Goal: Answer question/provide support: Share knowledge or assist other users

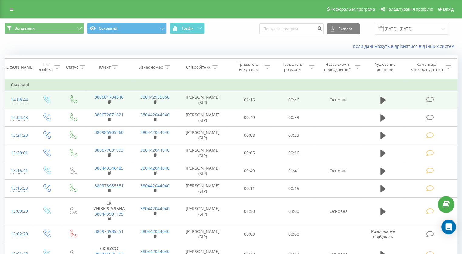
click at [433, 97] on icon at bounding box center [431, 99] width 8 height 6
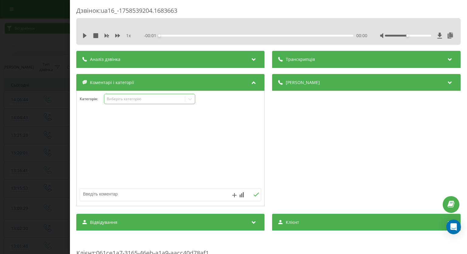
click at [189, 99] on icon at bounding box center [191, 99] width 4 height 2
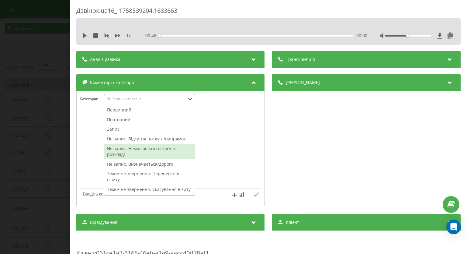
scroll to position [122, 0]
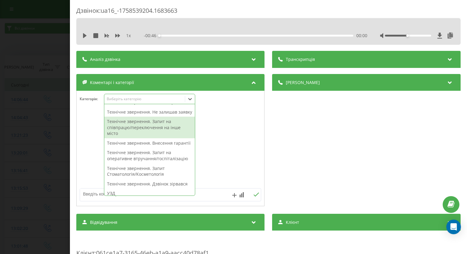
click at [81, 36] on div "1 x - 00:46 00:00 00:00" at bounding box center [268, 35] width 375 height 9
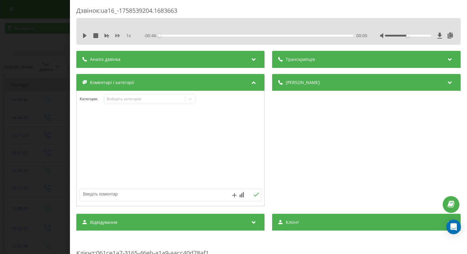
click at [117, 35] on icon at bounding box center [117, 35] width 5 height 5
click at [85, 34] on icon at bounding box center [85, 35] width 4 height 5
click at [192, 101] on icon at bounding box center [190, 99] width 6 height 6
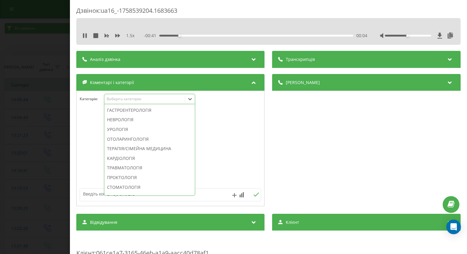
scroll to position [182, 0]
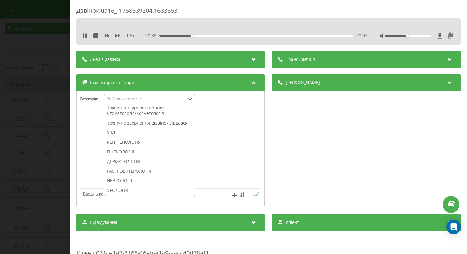
click at [151, 118] on div "Технічне звернення. Запит Стоматологія/Косметологія" at bounding box center [149, 110] width 91 height 16
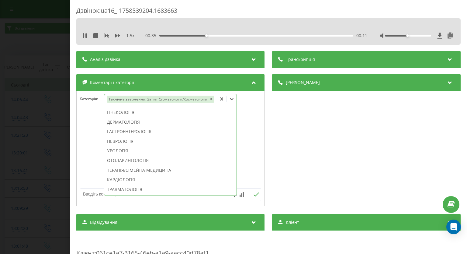
scroll to position [147, 0]
click at [33, 124] on div "Дзвінок : ua16_-1758539204.1683663 1.5 x - 00:30 00:16 00:16 Транскрипція Для A…" at bounding box center [233, 127] width 467 height 254
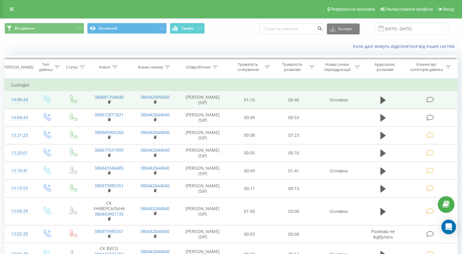
click at [428, 100] on icon at bounding box center [431, 99] width 8 height 6
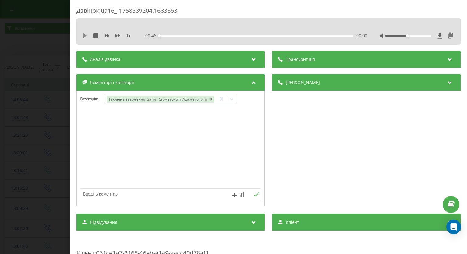
click at [84, 37] on icon at bounding box center [85, 35] width 4 height 5
click at [271, 36] on div "00:00" at bounding box center [257, 36] width 194 height 2
click at [302, 35] on div "00:34" at bounding box center [257, 36] width 194 height 2
click at [294, 35] on div "00:33" at bounding box center [257, 36] width 194 height 2
click at [278, 36] on div "00:33" at bounding box center [257, 36] width 194 height 2
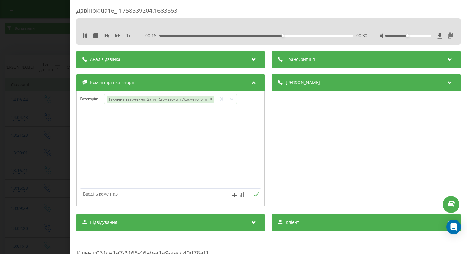
click at [263, 35] on div "00:30" at bounding box center [257, 36] width 194 height 2
click at [252, 35] on div "00:26" at bounding box center [257, 36] width 194 height 2
drag, startPoint x: 50, startPoint y: 55, endPoint x: 213, endPoint y: 5, distance: 170.3
click at [50, 56] on div "Дзвінок : ua16_-1758539204.1683663 1 x - 00:21 00:25 00:25 Транскрипція Для AI-…" at bounding box center [233, 127] width 467 height 254
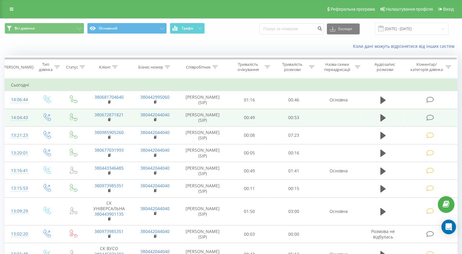
click at [431, 116] on icon at bounding box center [431, 117] width 8 height 6
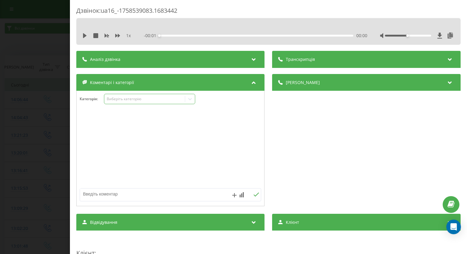
click at [190, 102] on div at bounding box center [190, 99] width 10 height 10
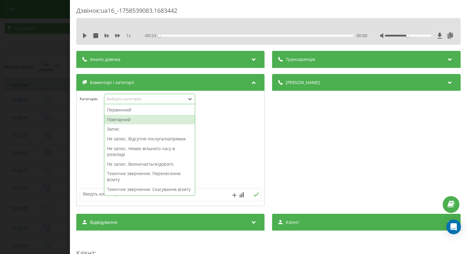
click at [146, 118] on div "Повторний" at bounding box center [149, 120] width 91 height 10
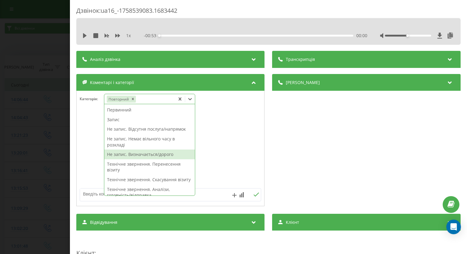
click at [149, 156] on div "Не запис. Визначається/дорого" at bounding box center [149, 154] width 91 height 10
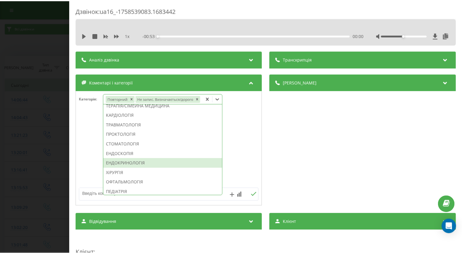
scroll to position [152, 0]
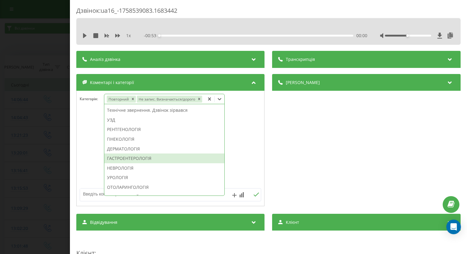
click at [167, 156] on div "ГАСТРОЕНТЕРОЛОГІЯ" at bounding box center [164, 158] width 120 height 10
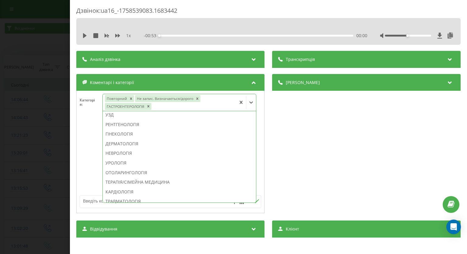
click at [16, 141] on div "Дзвінок : ua16_-1758539083.1683442 1 x - 00:53 00:00 00:00 Транскрипція Для AI-…" at bounding box center [233, 127] width 467 height 254
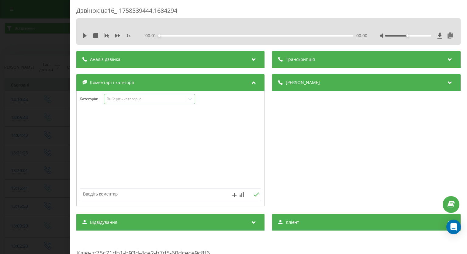
click at [189, 100] on icon at bounding box center [190, 99] width 6 height 6
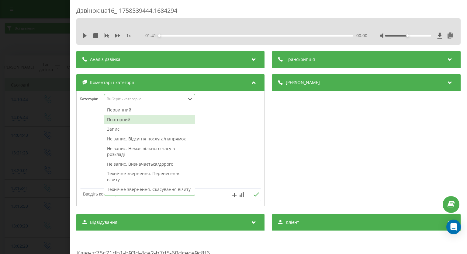
click at [157, 120] on div "Повторний" at bounding box center [149, 120] width 91 height 10
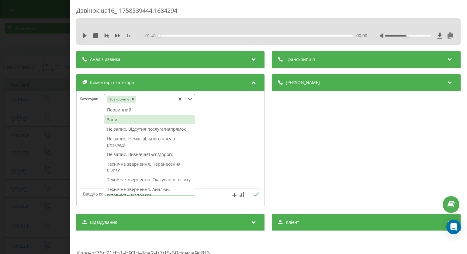
click at [118, 119] on div "Запис" at bounding box center [149, 120] width 91 height 10
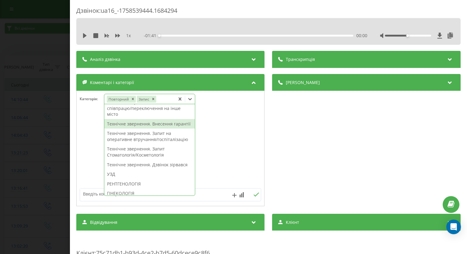
scroll to position [182, 0]
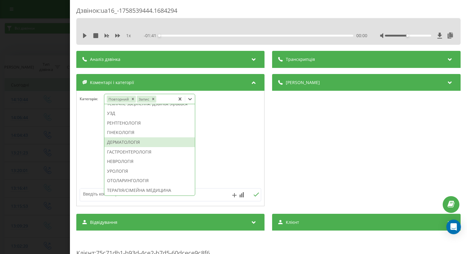
click at [148, 147] on div "ДЕРМАТОЛОГІЯ" at bounding box center [149, 142] width 91 height 10
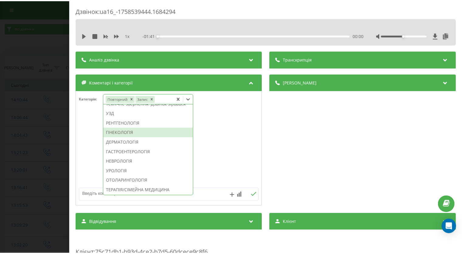
scroll to position [147, 0]
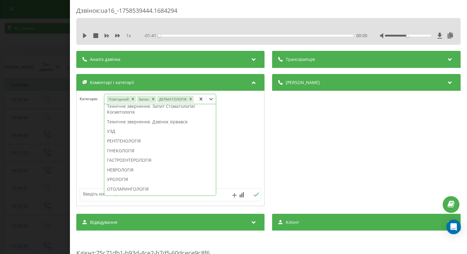
click at [9, 143] on div "Дзвінок : ua16_-1758539444.1684294 1 x - 01:41 00:00 00:00 Транскрипція Для AI-…" at bounding box center [233, 127] width 467 height 254
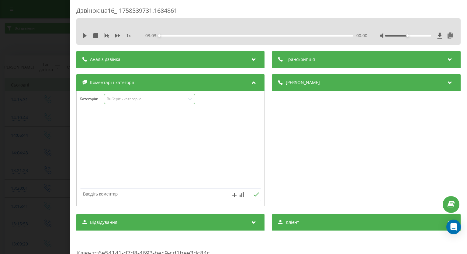
click at [189, 98] on icon at bounding box center [191, 99] width 4 height 2
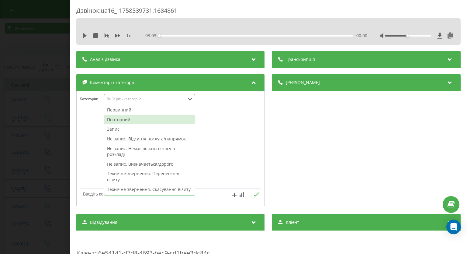
click at [152, 120] on div "Повторний" at bounding box center [149, 120] width 91 height 10
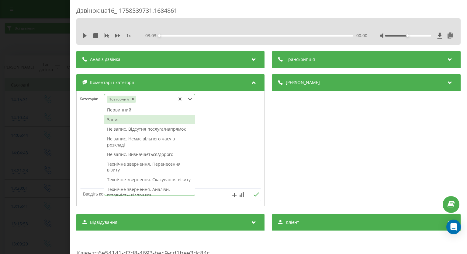
click at [120, 121] on div "Запис" at bounding box center [149, 120] width 91 height 10
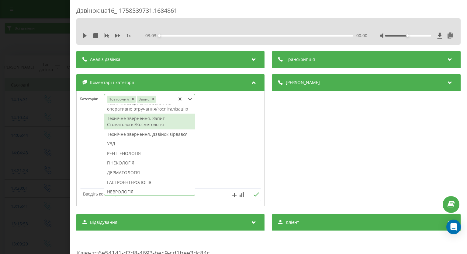
scroll to position [243, 0]
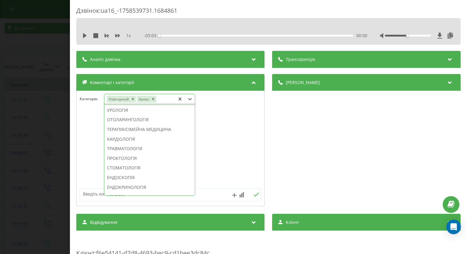
click at [136, 105] on div "НЕВРОЛОГІЯ" at bounding box center [149, 100] width 91 height 10
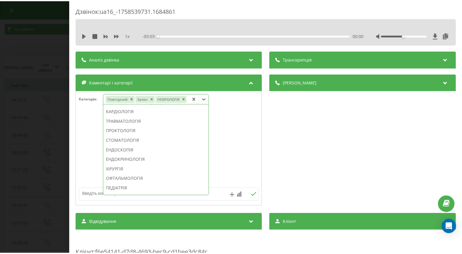
scroll to position [207, 0]
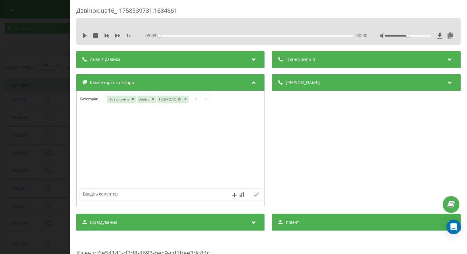
click at [44, 120] on div "Дзвінок : ua16_-1758539731.1684861 1 x - 03:03 00:00 00:00 Транскрипція Для AI-…" at bounding box center [233, 127] width 467 height 254
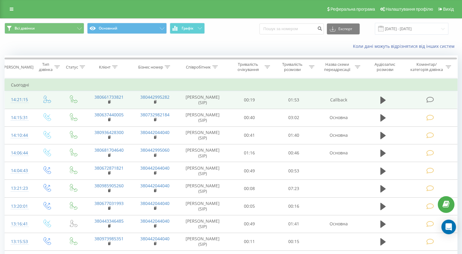
click at [433, 97] on icon at bounding box center [431, 99] width 8 height 6
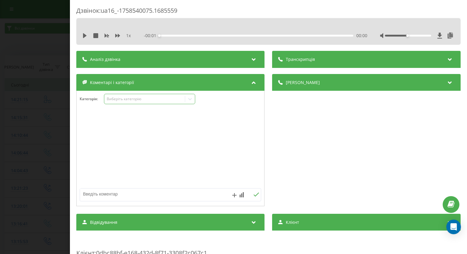
click at [190, 99] on icon at bounding box center [190, 99] width 6 height 6
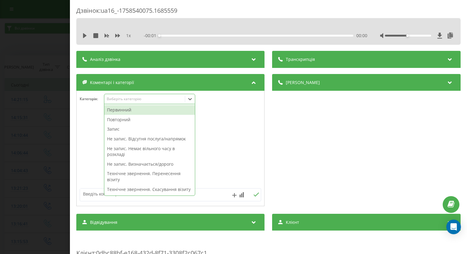
click at [160, 108] on div "Первинний" at bounding box center [149, 110] width 91 height 10
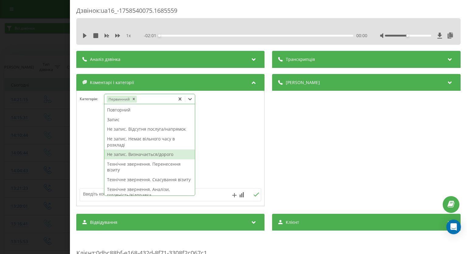
click at [135, 154] on div "Не запис. Визначається/дорого" at bounding box center [149, 154] width 91 height 10
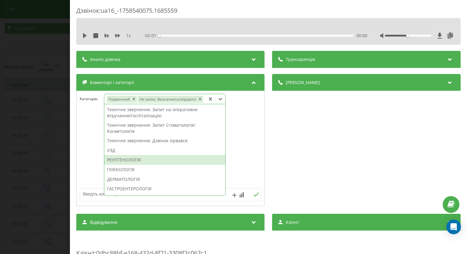
scroll to position [213, 0]
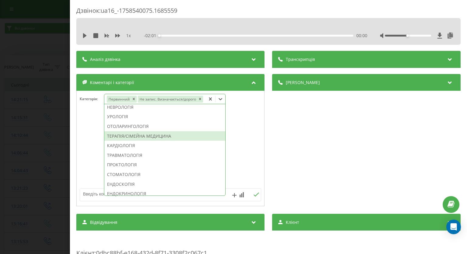
click at [146, 137] on div "ТЕРАПІЯ/СІМЕЙНА МЕДИЦИНА" at bounding box center [164, 136] width 121 height 10
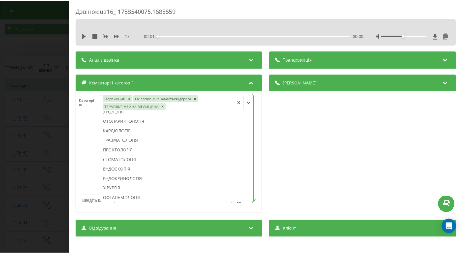
scroll to position [207, 0]
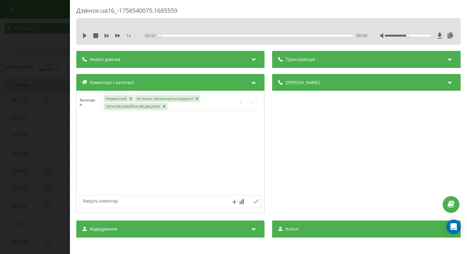
click at [29, 112] on div "Дзвінок : ua16_-1758540075.1685559 1 x - 02:01 00:00 00:00 Транскрипція Для AI-…" at bounding box center [233, 127] width 467 height 254
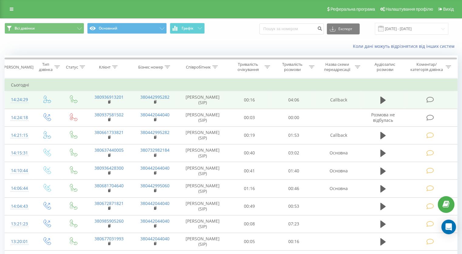
click at [430, 99] on icon at bounding box center [431, 99] width 8 height 6
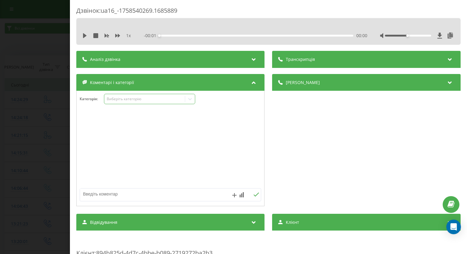
click at [191, 101] on icon at bounding box center [190, 99] width 6 height 6
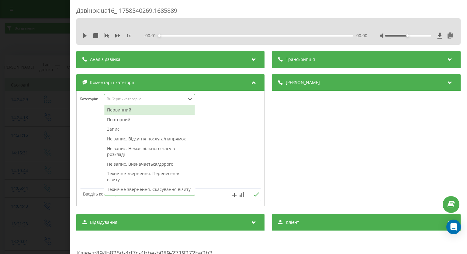
click at [164, 111] on div "Первинний" at bounding box center [149, 110] width 91 height 10
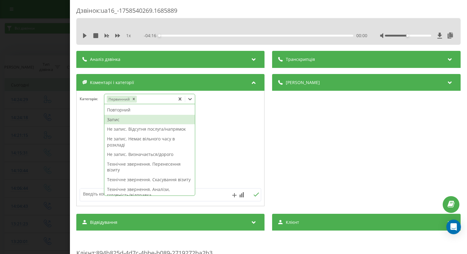
click at [126, 119] on div "Запис" at bounding box center [149, 120] width 91 height 10
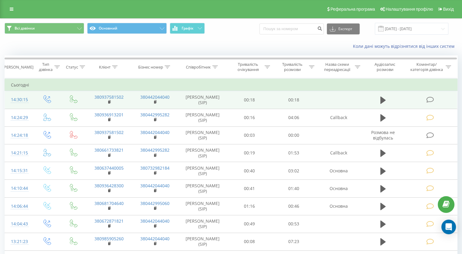
click at [430, 99] on icon at bounding box center [431, 99] width 8 height 6
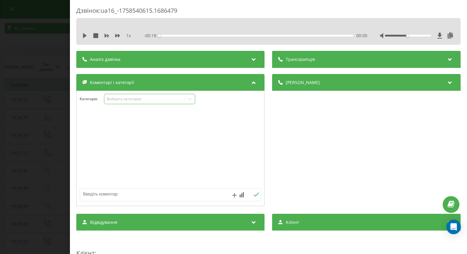
click at [190, 102] on div at bounding box center [190, 99] width 10 height 10
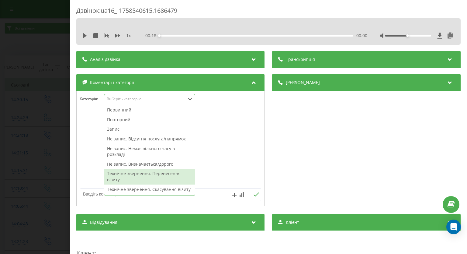
scroll to position [122, 0]
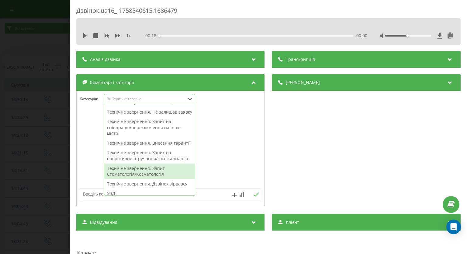
click at [198, 194] on textarea at bounding box center [152, 193] width 145 height 11
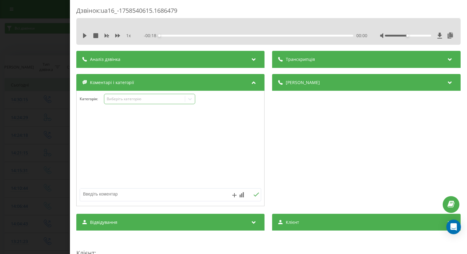
click at [189, 100] on icon at bounding box center [190, 99] width 6 height 6
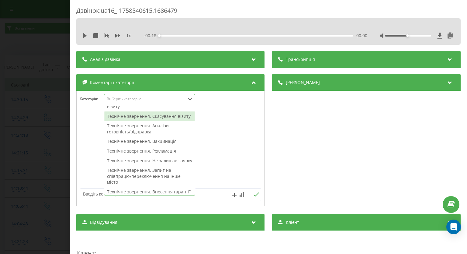
scroll to position [85, 0]
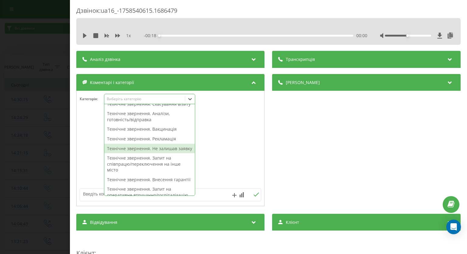
click at [168, 153] on div "Технічне звернення. Не залишав заявку" at bounding box center [149, 149] width 91 height 10
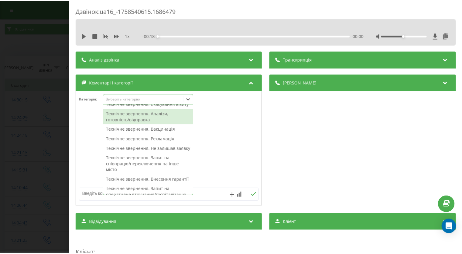
scroll to position [73, 0]
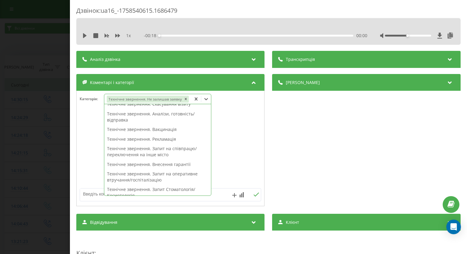
click at [46, 118] on div "Дзвінок : ua16_-1758540615.1686479 1 x - 00:18 00:00 00:00 Транскрипція Для AI-…" at bounding box center [233, 127] width 467 height 254
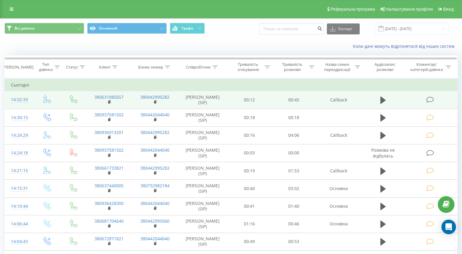
click at [429, 97] on icon at bounding box center [431, 99] width 8 height 6
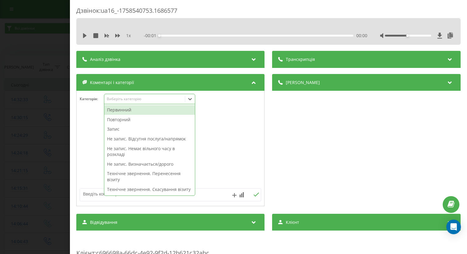
click at [190, 102] on div at bounding box center [190, 99] width 10 height 10
click at [171, 107] on div "Первинний" at bounding box center [149, 110] width 91 height 10
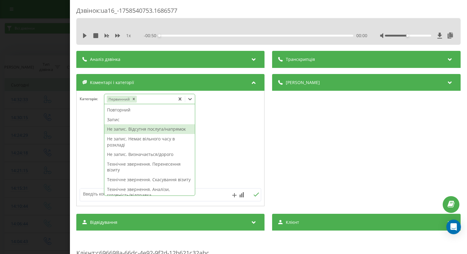
click at [146, 129] on div "Не запис. Відсутня послуга/напрямок" at bounding box center [149, 129] width 91 height 10
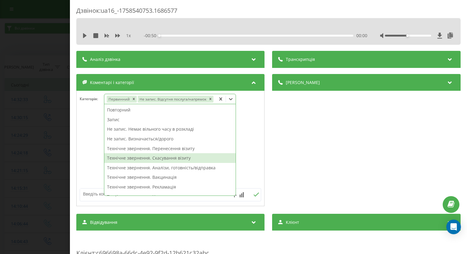
click at [92, 156] on div at bounding box center [171, 148] width 188 height 73
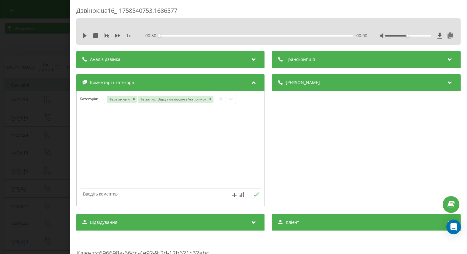
click at [126, 197] on textarea at bounding box center [152, 193] width 145 height 11
type textarea "дит.офтальмолог Київ"
click at [254, 193] on icon at bounding box center [257, 194] width 6 height 4
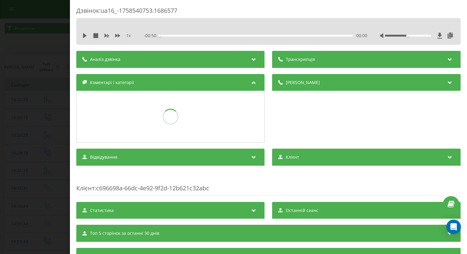
click at [34, 40] on div "Дзвінок : ua16_-1758540753.1686577 1 x - 00:50 00:00 00:00 Транскрипція Для AI-…" at bounding box center [233, 127] width 467 height 254
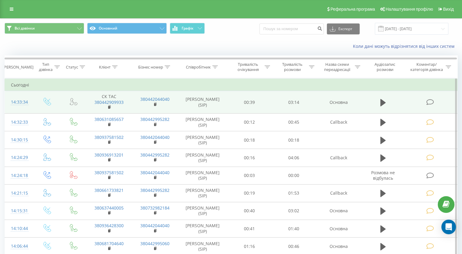
click at [432, 103] on icon at bounding box center [431, 102] width 8 height 6
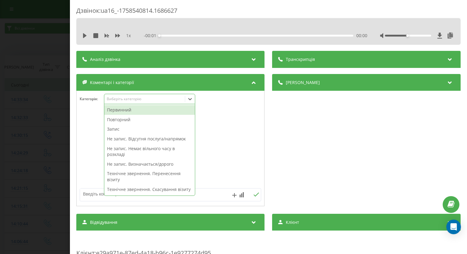
click at [192, 98] on icon at bounding box center [190, 99] width 6 height 6
click at [152, 111] on div "Первинний" at bounding box center [149, 110] width 91 height 10
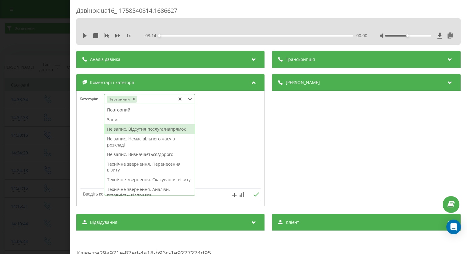
click at [118, 125] on div "Не запис. Відсутня послуга/напрямок" at bounding box center [149, 129] width 91 height 10
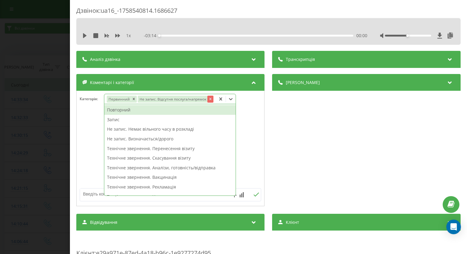
click at [209, 99] on icon "Remove Не запис. Відсутня послуга/напрямок" at bounding box center [210, 99] width 4 height 4
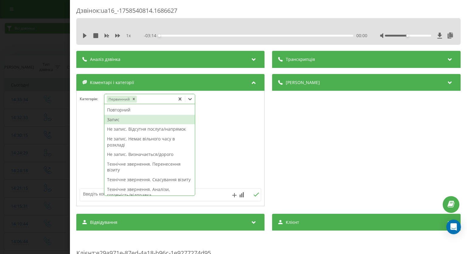
click at [126, 119] on div "Запис" at bounding box center [149, 120] width 91 height 10
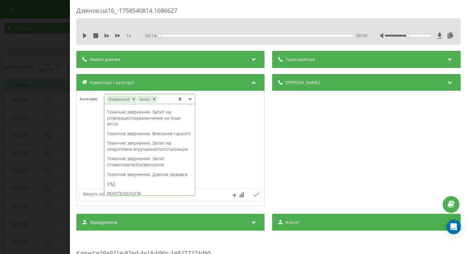
scroll to position [234, 0]
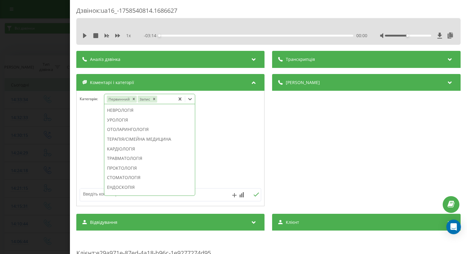
click at [129, 96] on div "ДЕРМАТОЛОГІЯ" at bounding box center [149, 91] width 91 height 10
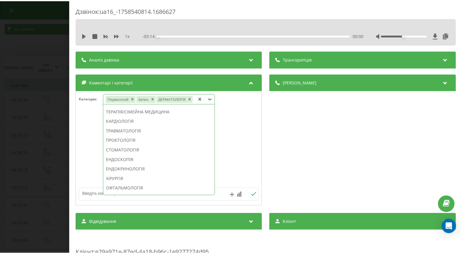
scroll to position [189, 0]
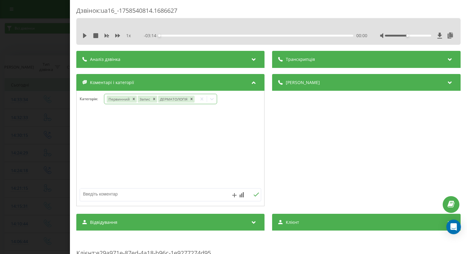
click at [27, 108] on div "Дзвінок : ua16_-1758540814.1686627 1 x - 03:14 00:00 00:00 Транскрипція Для AI-…" at bounding box center [233, 127] width 467 height 254
click at [194, 101] on div at bounding box center [190, 99] width 10 height 10
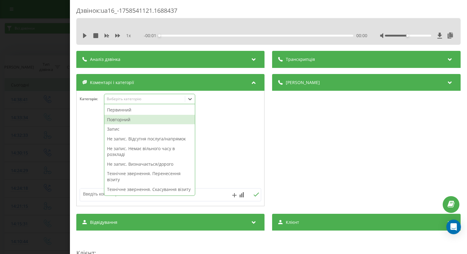
click at [166, 120] on div "Повторний" at bounding box center [149, 120] width 91 height 10
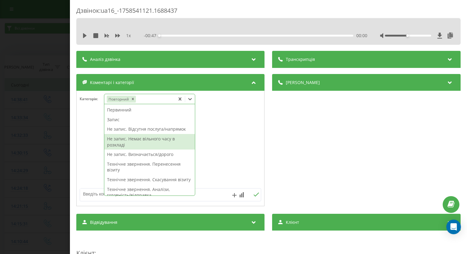
click at [151, 139] on div "Не запис. Немає вільного часу в розкладі" at bounding box center [149, 142] width 91 height 16
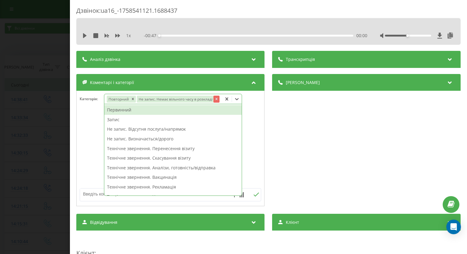
click at [216, 99] on icon "Remove Не запис. Немає вільного часу в розкладі" at bounding box center [216, 99] width 4 height 4
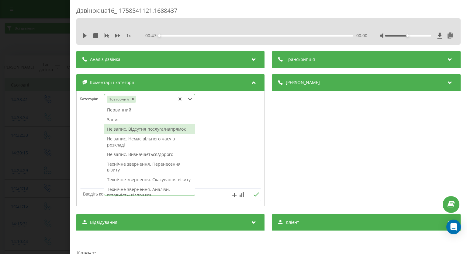
click at [155, 126] on div "Не запис. Відсутня послуга/напрямок" at bounding box center [149, 129] width 91 height 10
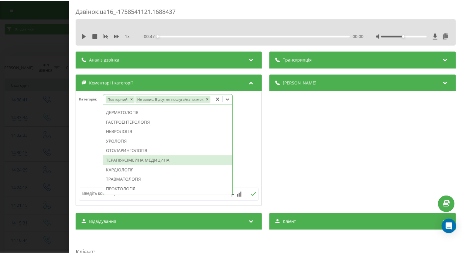
scroll to position [304, 0]
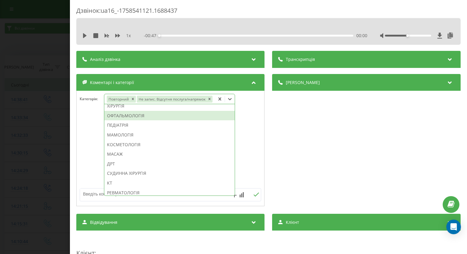
click at [139, 115] on div "ОФТАЛЬМОЛОГІЯ" at bounding box center [169, 116] width 130 height 10
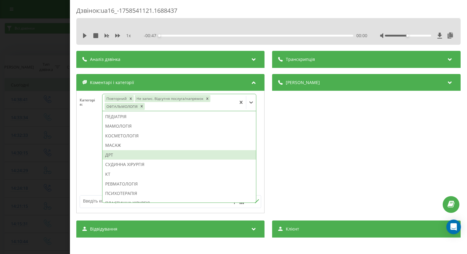
click at [84, 149] on div at bounding box center [171, 155] width 188 height 73
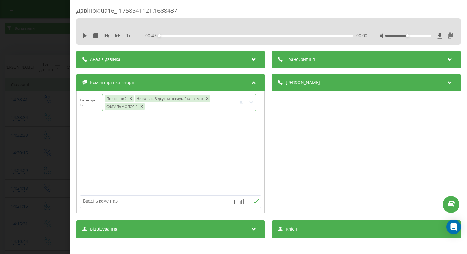
click at [104, 199] on textarea at bounding box center [152, 200] width 145 height 11
type textarea "на лівому березі"
click at [255, 205] on div "на лівому березі" at bounding box center [171, 201] width 182 height 13
click at [254, 200] on icon at bounding box center [257, 201] width 6 height 4
click at [26, 138] on div "Дзвінок : ua16_-1758541121.1688437 1 x - 00:47 00:00 00:00 Транскрипція Для AI-…" at bounding box center [233, 127] width 467 height 254
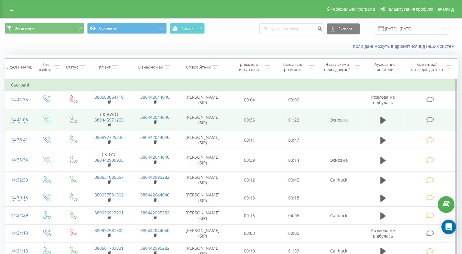
click at [428, 120] on icon at bounding box center [431, 119] width 8 height 6
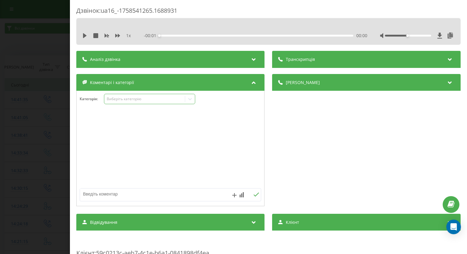
click at [191, 101] on icon at bounding box center [190, 99] width 6 height 6
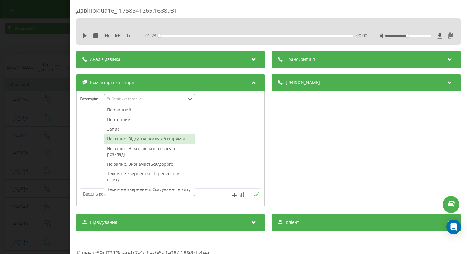
click at [140, 139] on div "Не запис. Відсутня послуга/напрямок" at bounding box center [149, 139] width 91 height 10
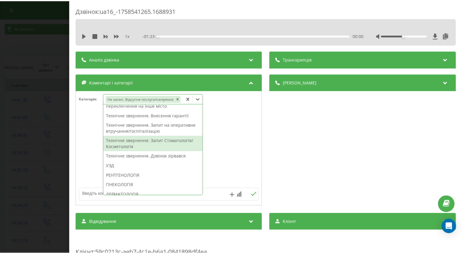
scroll to position [213, 0]
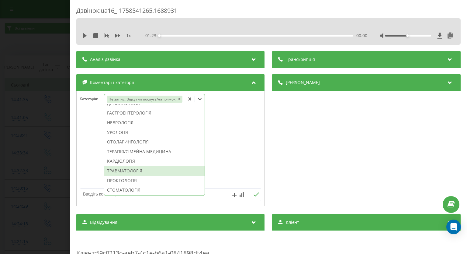
click at [135, 171] on div "ТРАВМАТОЛОГІЯ" at bounding box center [154, 171] width 100 height 10
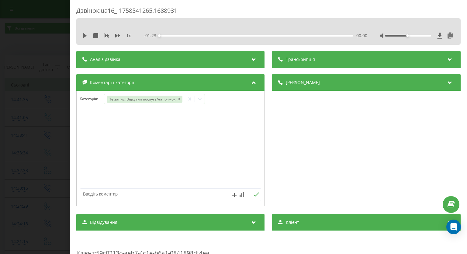
click at [211, 192] on textarea at bounding box center [152, 193] width 145 height 11
type textarea "СК, Крамського"
click at [254, 195] on icon at bounding box center [256, 194] width 5 height 4
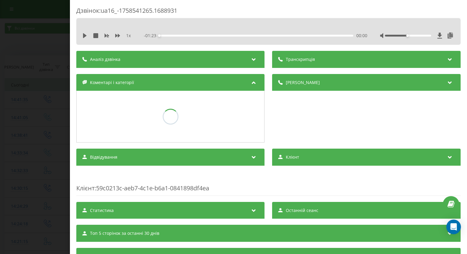
click at [19, 127] on div "Дзвінок : ua16_-1758541265.1688931 1 x - 01:23 00:00 00:00 Транскрипція Для AI-…" at bounding box center [233, 127] width 467 height 254
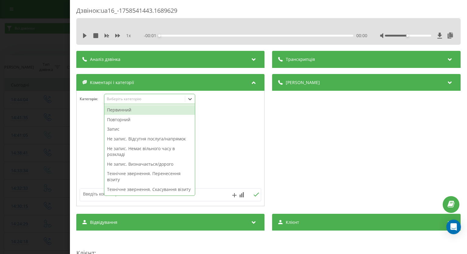
click at [191, 102] on icon at bounding box center [190, 99] width 6 height 6
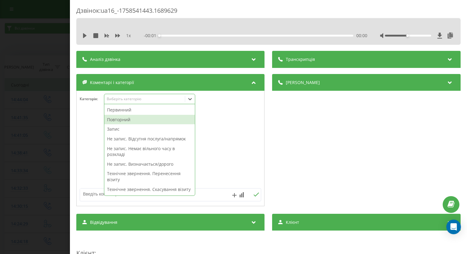
click at [164, 119] on div "Повторний" at bounding box center [149, 120] width 91 height 10
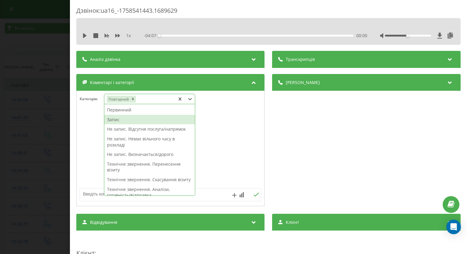
click at [126, 119] on div "Запис" at bounding box center [149, 120] width 91 height 10
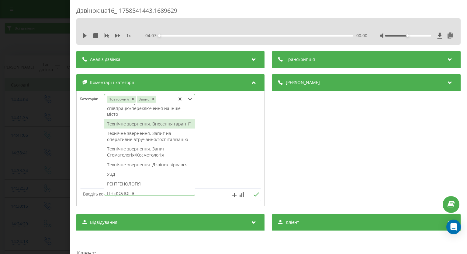
scroll to position [213, 0]
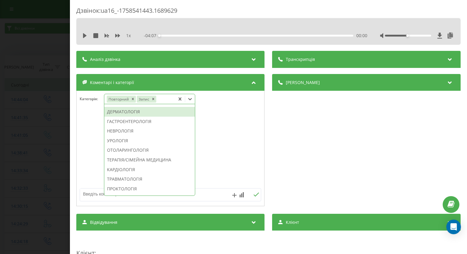
click at [132, 116] on div "ДЕРМАТОЛОГІЯ" at bounding box center [149, 112] width 91 height 10
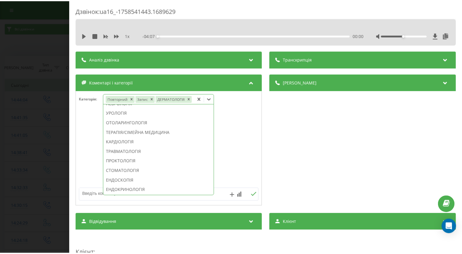
scroll to position [177, 0]
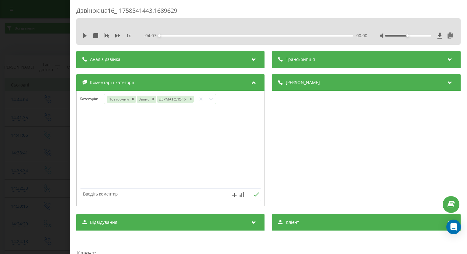
click at [24, 115] on div "Дзвінок : ua16_-1758541443.1689629 1 x - 04:07 00:00 00:00 Транскрипція Для AI-…" at bounding box center [233, 127] width 467 height 254
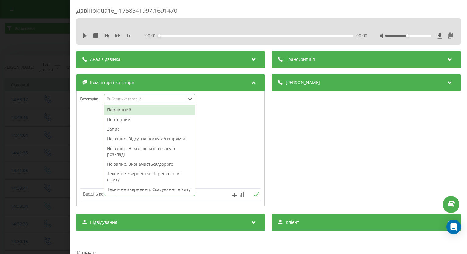
click at [192, 97] on icon at bounding box center [190, 99] width 6 height 6
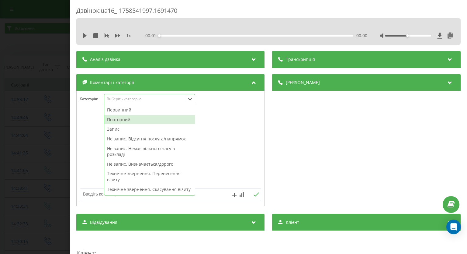
click at [167, 117] on div "Повторний" at bounding box center [149, 120] width 91 height 10
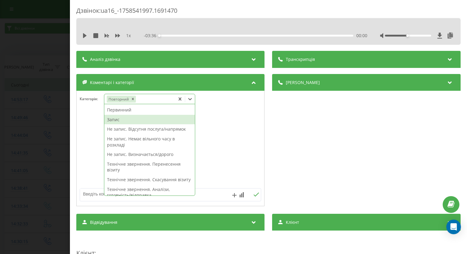
click at [121, 119] on div "Запис" at bounding box center [149, 120] width 91 height 10
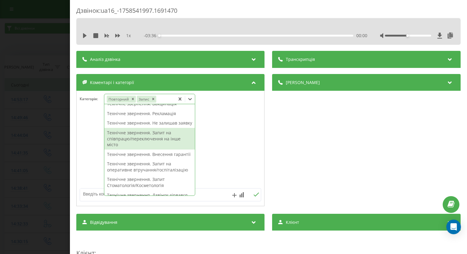
scroll to position [213, 0]
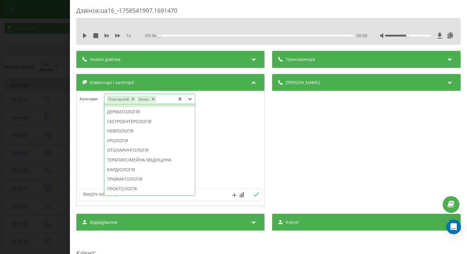
click at [141, 107] on div "ГІНЕКОЛОГІЯ" at bounding box center [149, 102] width 91 height 10
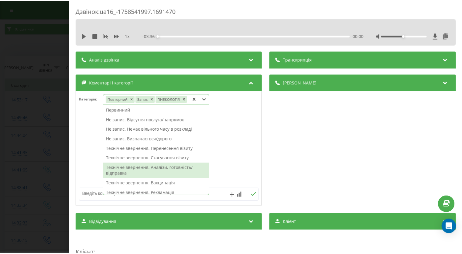
scroll to position [30, 0]
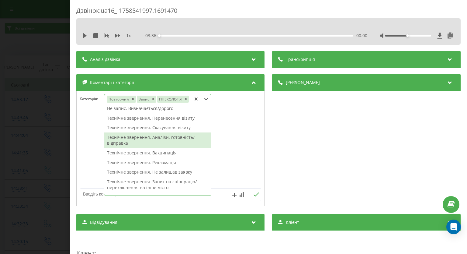
click at [162, 142] on div "Технічне звернення. Аналізи, готовність/відправка" at bounding box center [157, 140] width 107 height 16
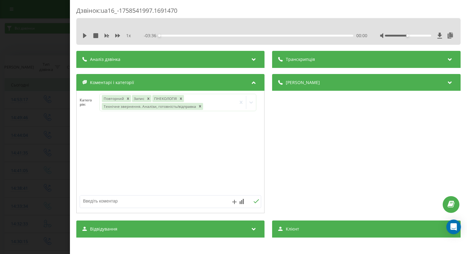
click at [0, 126] on div "Дзвінок : ua16_-1758541997.1691470 1 x - 03:36 00:00 00:00 Транскрипція Для AI-…" at bounding box center [233, 127] width 467 height 254
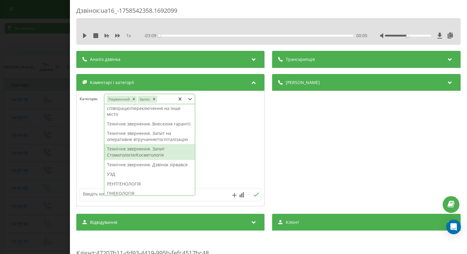
scroll to position [213, 0]
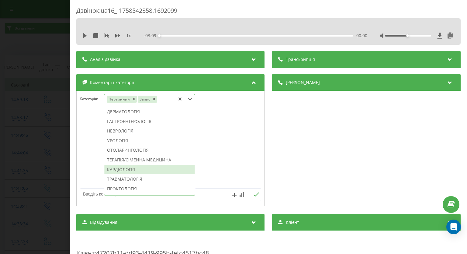
click at [146, 174] on div "КАРДІОЛОГІЯ" at bounding box center [149, 169] width 91 height 10
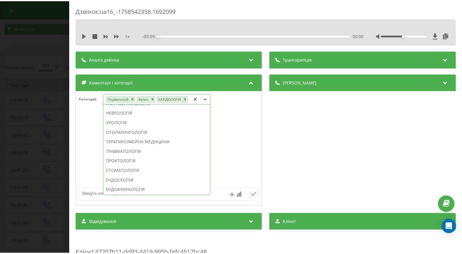
scroll to position [177, 0]
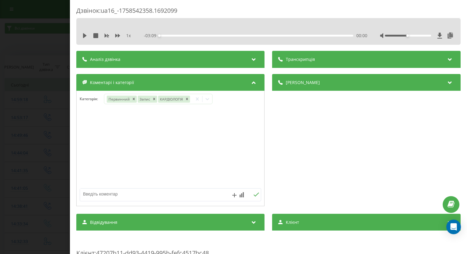
click at [7, 140] on div "Дзвінок : ua16_-1758542358.1692099 1 x - 03:09 00:00 00:00 Транскрипція Для AI-…" at bounding box center [233, 127] width 467 height 254
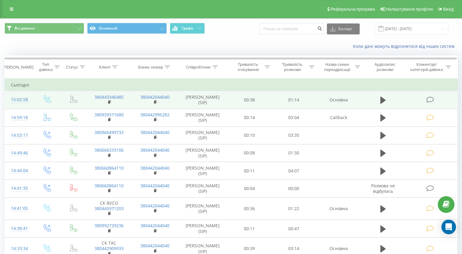
click at [431, 99] on icon at bounding box center [431, 99] width 8 height 6
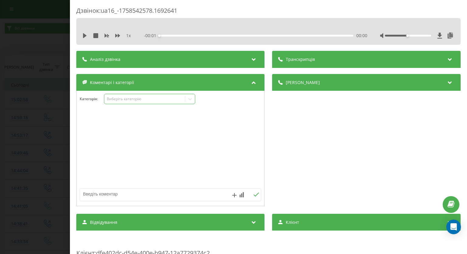
click at [192, 103] on div at bounding box center [190, 99] width 10 height 10
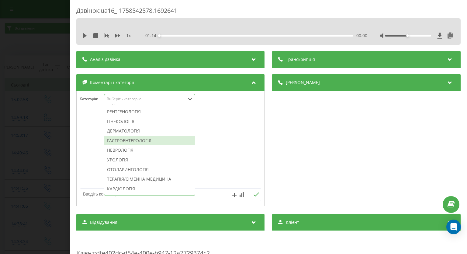
scroll to position [243, 0]
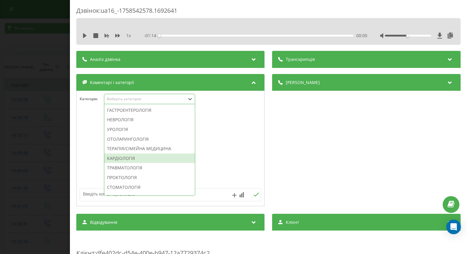
click at [142, 163] on div "КАРДІОЛОГІЯ" at bounding box center [149, 158] width 91 height 10
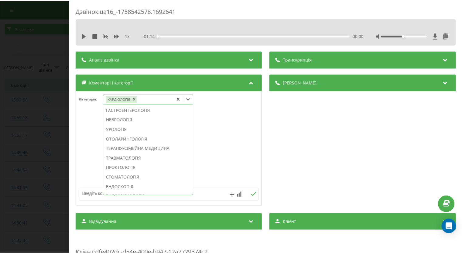
scroll to position [0, 0]
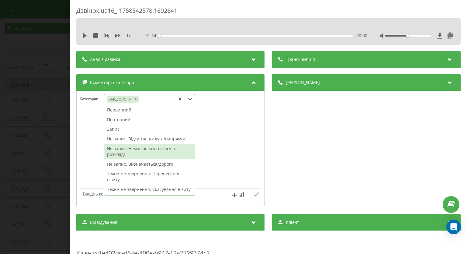
click at [150, 152] on div "Не запис. Немає вільного часу в розкладі" at bounding box center [149, 152] width 91 height 16
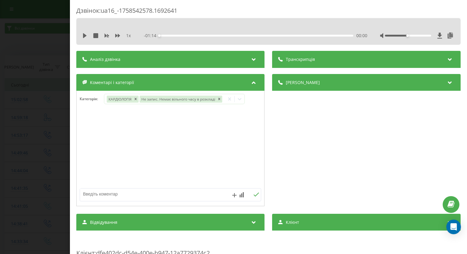
click at [85, 133] on div at bounding box center [171, 148] width 188 height 73
click at [113, 194] on textarea at bounding box center [152, 193] width 145 height 11
type textarea "доки"
click at [254, 193] on icon at bounding box center [257, 194] width 6 height 4
click at [51, 146] on div "Дзвінок : ua16_-1758542578.1692641 1 x - 01:14 00:00 00:00 Транскрипція Для AI-…" at bounding box center [233, 127] width 467 height 254
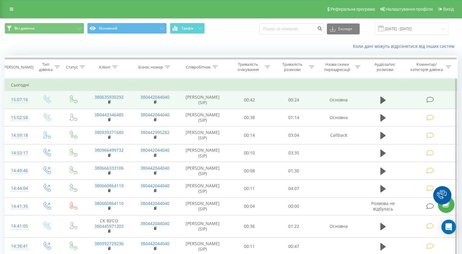
click at [429, 99] on icon at bounding box center [431, 99] width 8 height 6
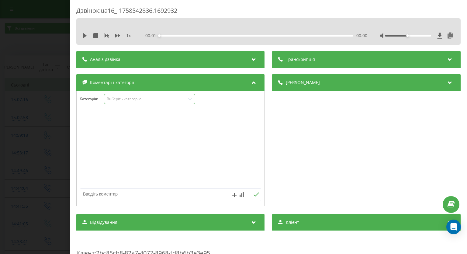
click at [190, 101] on icon at bounding box center [190, 99] width 6 height 6
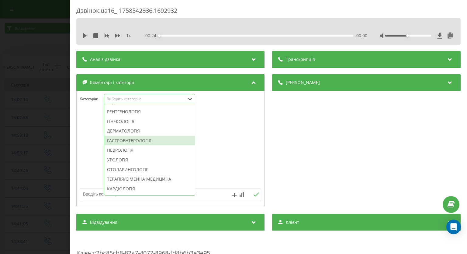
scroll to position [152, 0]
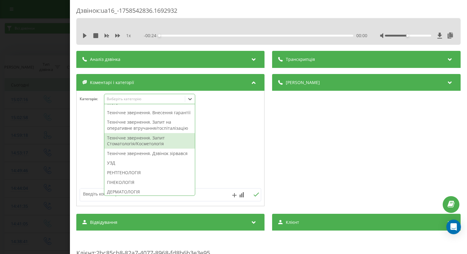
click at [138, 148] on div "Технічне звернення. Запит Стоматологія/Косметологія" at bounding box center [149, 141] width 91 height 16
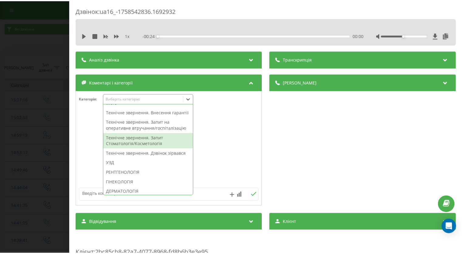
scroll to position [122, 0]
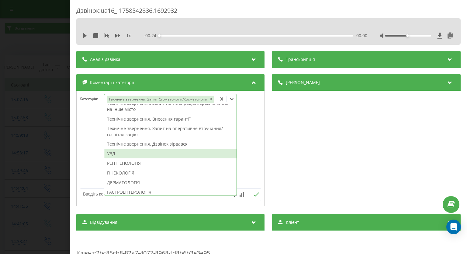
click at [22, 136] on div "Дзвінок : ua16_-1758542836.1692932 1 x - 00:24 00:00 00:00 Транскрипція Для AI-…" at bounding box center [233, 127] width 467 height 254
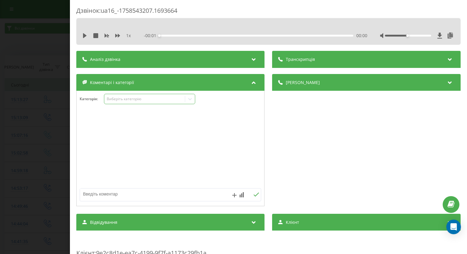
click at [189, 99] on icon at bounding box center [190, 99] width 6 height 6
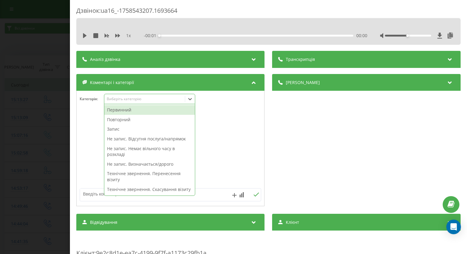
click at [168, 113] on div "Первинний" at bounding box center [149, 110] width 91 height 10
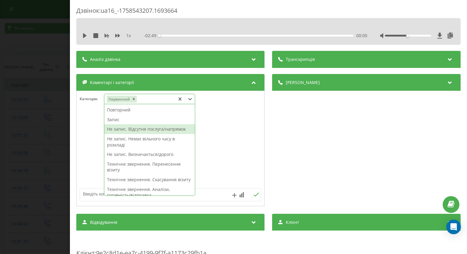
click at [129, 130] on div "Не запис. Відсутня послуга/напрямок" at bounding box center [149, 129] width 91 height 10
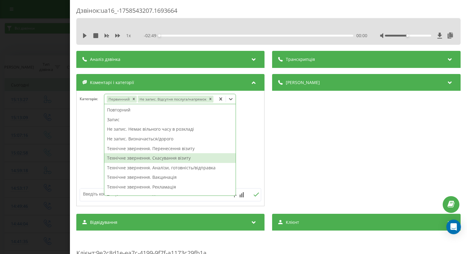
click at [87, 158] on div at bounding box center [171, 148] width 188 height 73
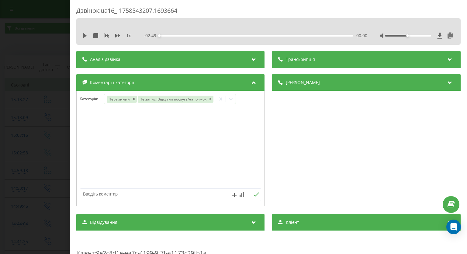
click at [107, 195] on textarea at bounding box center [152, 193] width 145 height 11
type textarea "перелом шийного/грудного відділу хреба"
drag, startPoint x: 170, startPoint y: 192, endPoint x: 69, endPoint y: 191, distance: 100.3
click at [69, 191] on div "Дзвінок : ua16_-1758543207.1693664 1 x - 02:49 00:00 00:00 Транскрипція Для AI-…" at bounding box center [233, 127] width 467 height 254
click at [257, 192] on icon at bounding box center [256, 194] width 5 height 4
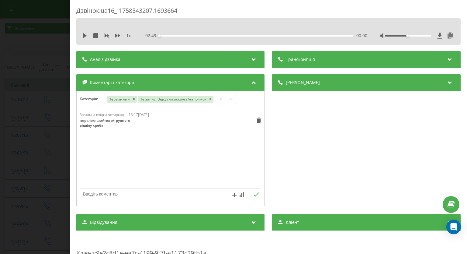
click at [0, 68] on div "Дзвінок : ua16_-1758543207.1693664 1 x - 02:49 00:00 00:00 Транскрипція Для AI-…" at bounding box center [233, 127] width 467 height 254
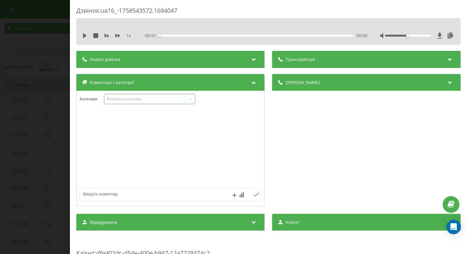
click at [192, 99] on icon at bounding box center [190, 99] width 6 height 6
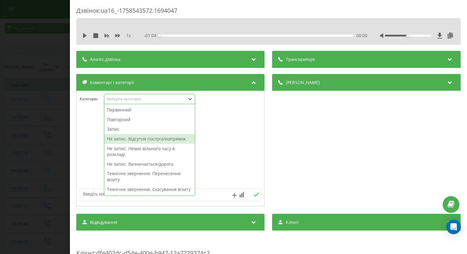
click at [168, 138] on div "Не запис. Відсутня послуга/напрямок" at bounding box center [149, 139] width 91 height 10
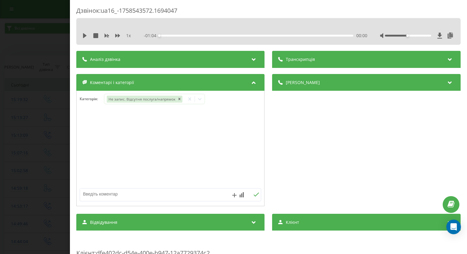
click at [236, 132] on div at bounding box center [171, 148] width 188 height 73
click at [173, 195] on textarea at bounding box center [152, 193] width 145 height 11
type textarea "вакцина від праця при укусі кота"
click at [254, 194] on icon at bounding box center [257, 194] width 6 height 4
click at [39, 114] on div "Дзвінок : ua16_-1758543572.1694047 1 x - 01:04 00:00 00:00 Транскрипція Для AI-…" at bounding box center [233, 127] width 467 height 254
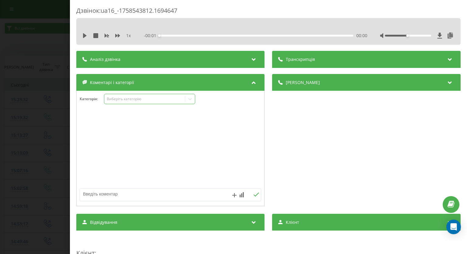
click at [188, 101] on icon at bounding box center [190, 99] width 6 height 6
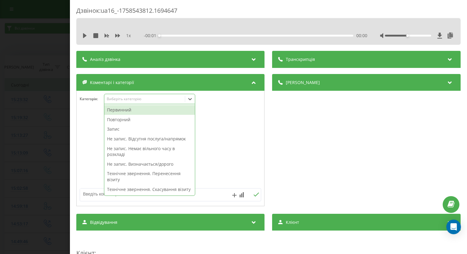
click at [165, 113] on div "Первинний" at bounding box center [149, 110] width 91 height 10
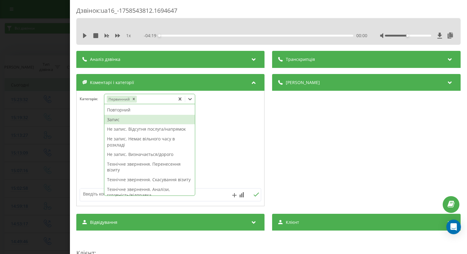
click at [140, 121] on div "Запис" at bounding box center [149, 120] width 91 height 10
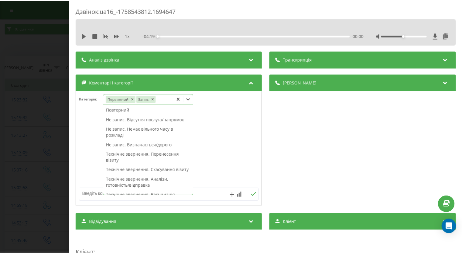
scroll to position [152, 0]
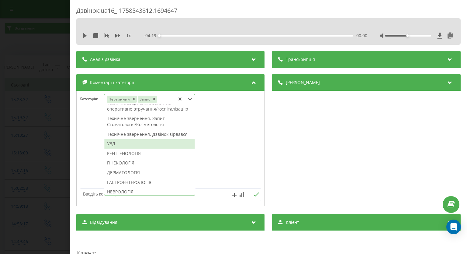
click at [128, 148] on div "УЗД" at bounding box center [149, 144] width 91 height 10
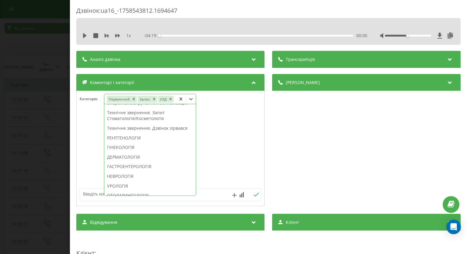
click at [10, 135] on div "Дзвінок : ua16_-1758543812.1694647 1 x - 04:19 00:00 00:00 Транскрипція Для AI-…" at bounding box center [233, 127] width 467 height 254
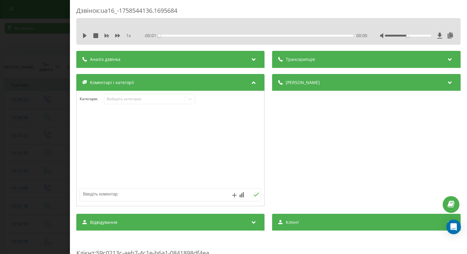
click at [189, 99] on icon at bounding box center [190, 99] width 6 height 6
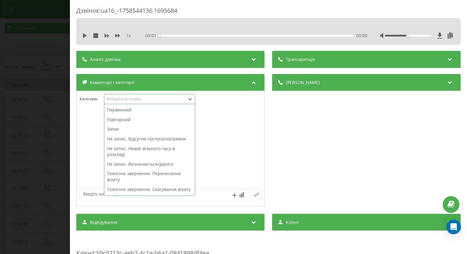
scroll to position [91, 0]
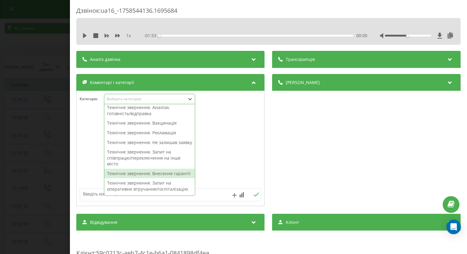
click at [135, 178] on div "Технічне звернення. Внесення гарантії" at bounding box center [149, 173] width 91 height 10
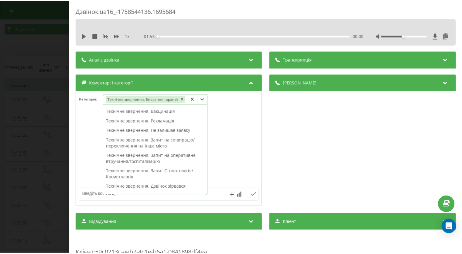
scroll to position [79, 0]
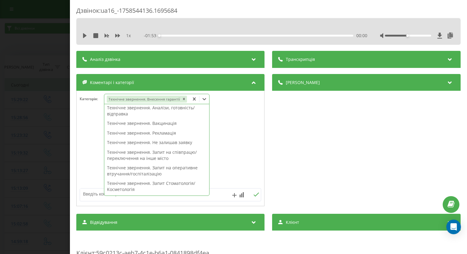
click at [24, 104] on div "Дзвінок : ua16_-1758544136.1695684 1 x - 01:53 00:00 00:00 Транскрипція Для AI-…" at bounding box center [233, 127] width 467 height 254
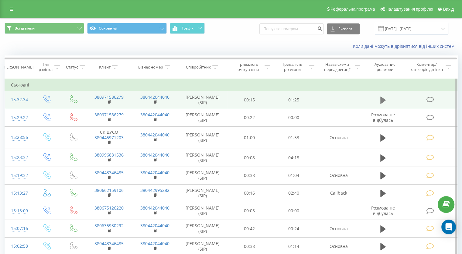
click at [431, 97] on icon at bounding box center [431, 99] width 8 height 6
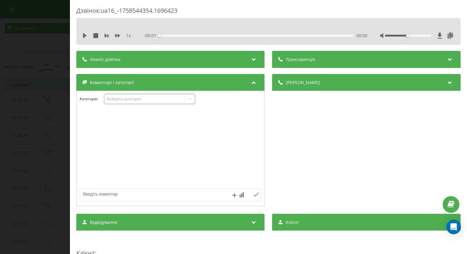
click at [191, 96] on icon at bounding box center [190, 99] width 6 height 6
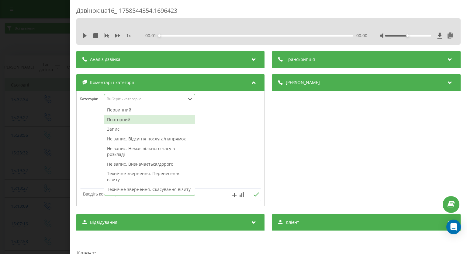
click at [146, 122] on div "Повторний" at bounding box center [149, 120] width 91 height 10
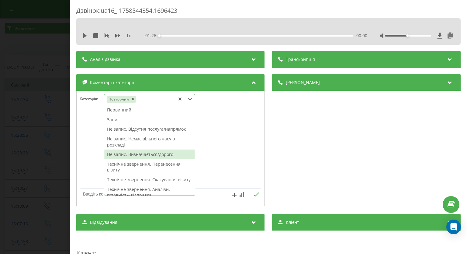
click at [151, 151] on div "Не запис. Визначається/дорого" at bounding box center [149, 154] width 91 height 10
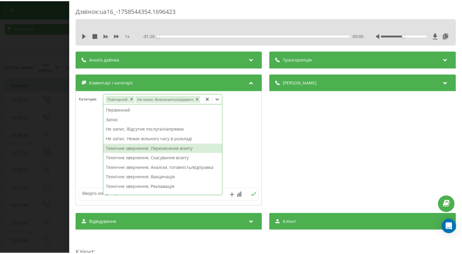
scroll to position [152, 0]
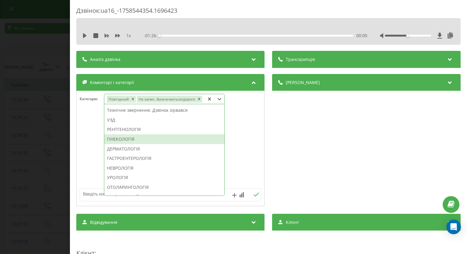
click at [138, 139] on div "ГІНЕКОЛОГІЯ" at bounding box center [164, 139] width 120 height 10
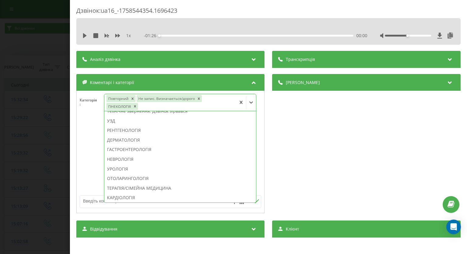
click at [0, 130] on div "Дзвінок : ua16_-1758544354.1696423 1 x - 01:26 00:00 00:00 Транскрипція Для AI-…" at bounding box center [233, 127] width 467 height 254
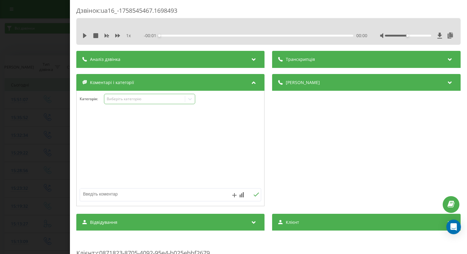
click at [189, 101] on icon at bounding box center [190, 99] width 6 height 6
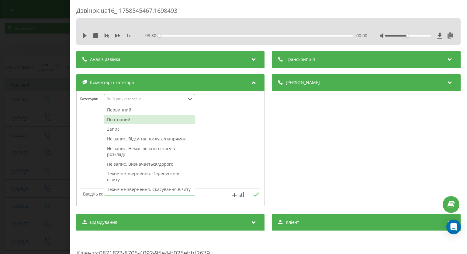
click at [150, 118] on div "Повторний" at bounding box center [149, 120] width 91 height 10
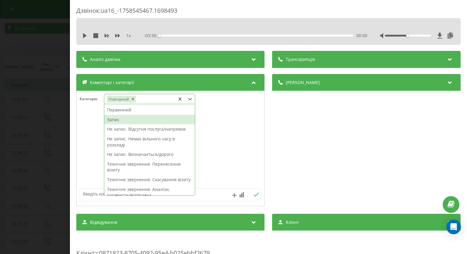
click at [123, 120] on div "Запис" at bounding box center [149, 120] width 91 height 10
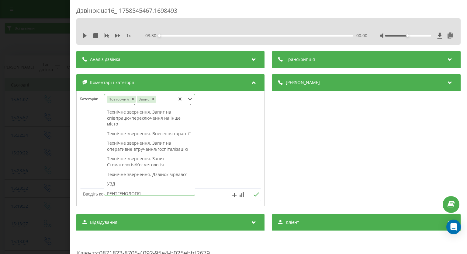
scroll to position [203, 0]
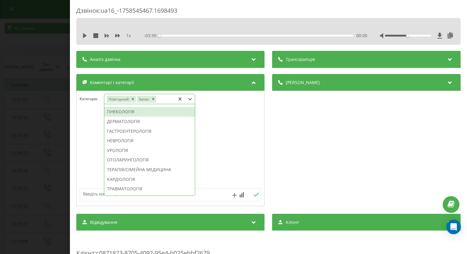
click at [142, 116] on div "ГІНЕКОЛОГІЯ" at bounding box center [149, 112] width 91 height 10
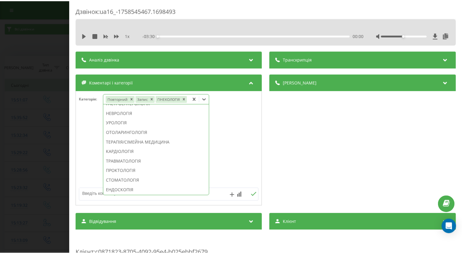
scroll to position [168, 0]
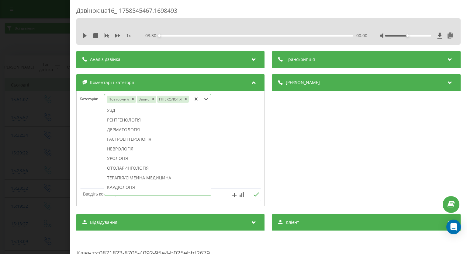
click at [29, 111] on div "Дзвінок : ua16_-1758545467.1698493 1 x - 03:30 00:00 00:00 Транскрипція Для AI-…" at bounding box center [233, 127] width 467 height 254
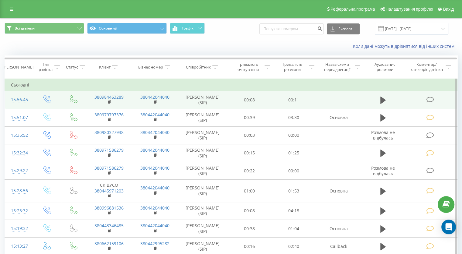
click at [428, 97] on icon at bounding box center [431, 99] width 8 height 6
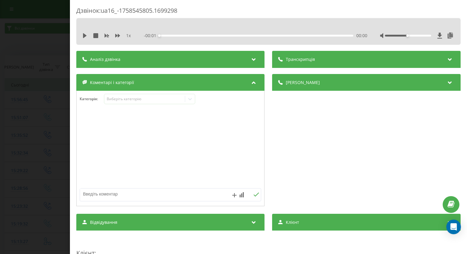
click at [112, 194] on textarea at bounding box center [152, 193] width 145 height 11
paste textarea "вже телефонували"
type textarea "вже телефонували"
click at [254, 196] on icon at bounding box center [257, 194] width 6 height 4
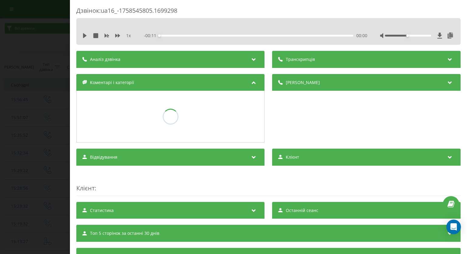
click at [4, 121] on div "Дзвінок : ua16_-1758545805.1699298 1 x - 00:11 00:00 00:00 Транскрипція Для AI-…" at bounding box center [233, 127] width 467 height 254
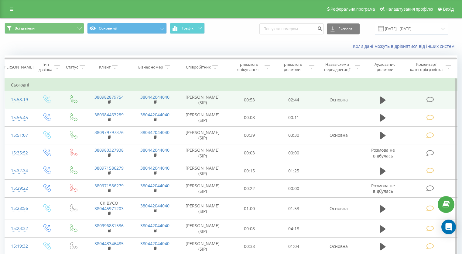
click at [431, 99] on icon at bounding box center [431, 99] width 8 height 6
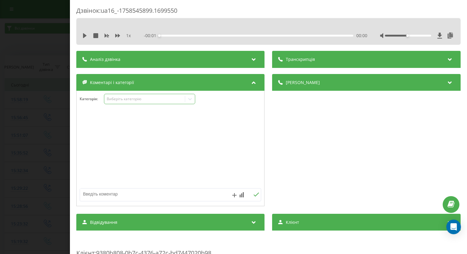
click at [191, 99] on icon at bounding box center [190, 99] width 6 height 6
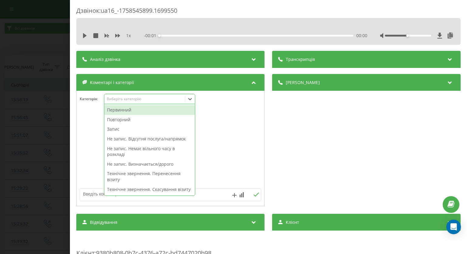
click at [153, 119] on div "Повторний" at bounding box center [149, 120] width 91 height 10
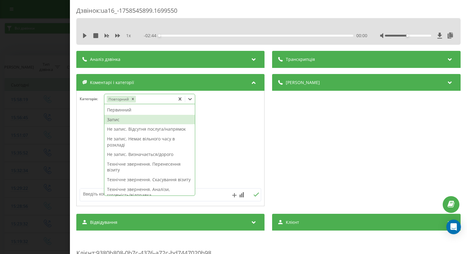
click at [136, 120] on div "Запис" at bounding box center [149, 120] width 91 height 10
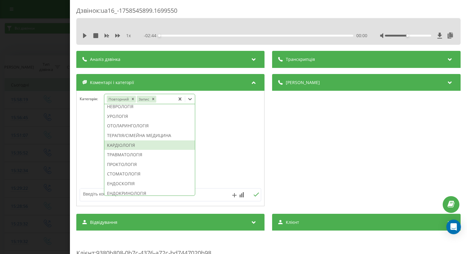
scroll to position [249, 0]
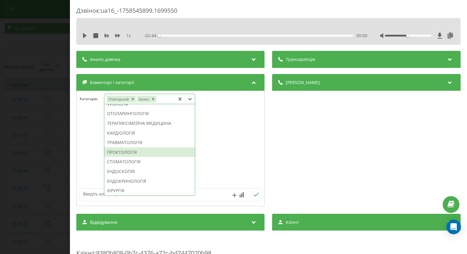
click at [144, 157] on div "ПРОКТОЛОГІЯ" at bounding box center [149, 152] width 91 height 10
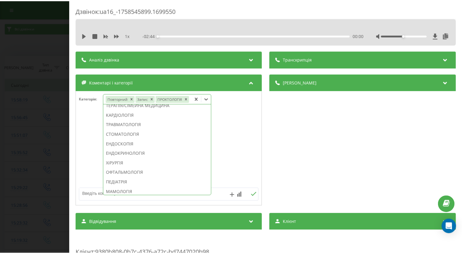
scroll to position [213, 0]
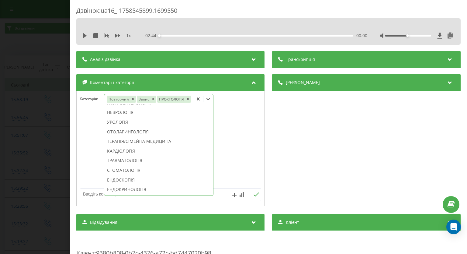
click at [39, 135] on div "Дзвінок : ua16_-1758545899.1699550 1 x - 02:44 00:00 00:00 Транскрипція Для AI-…" at bounding box center [233, 127] width 467 height 254
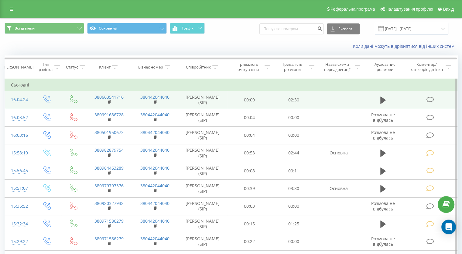
click at [428, 99] on icon at bounding box center [431, 99] width 8 height 6
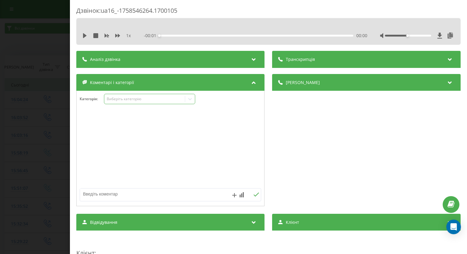
click at [190, 99] on icon at bounding box center [190, 99] width 6 height 6
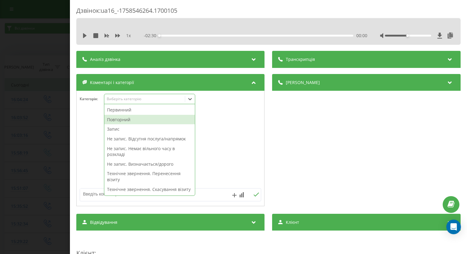
click at [164, 119] on div "Повторний" at bounding box center [149, 120] width 91 height 10
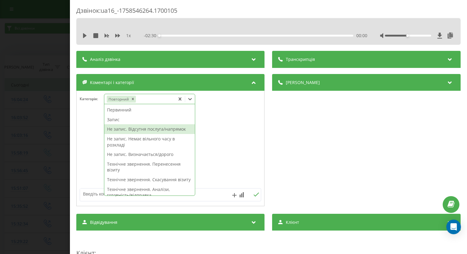
click at [158, 131] on div "Не запис. Відсутня послуга/напрямок" at bounding box center [149, 129] width 91 height 10
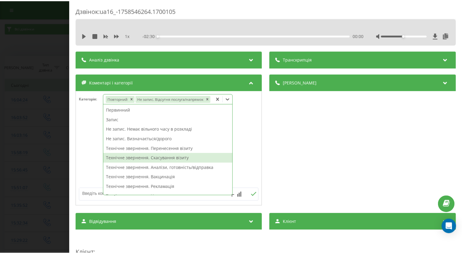
scroll to position [122, 0]
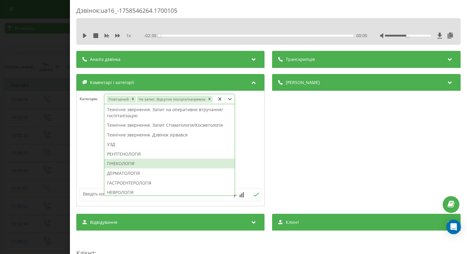
click at [158, 162] on div "ГІНЕКОЛОГІЯ" at bounding box center [169, 163] width 130 height 10
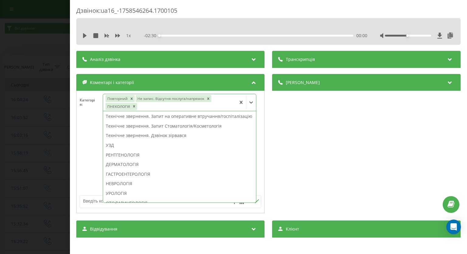
click at [83, 148] on div at bounding box center [171, 155] width 188 height 73
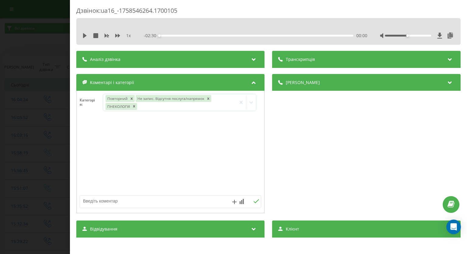
click at [104, 199] on textarea at bounding box center [152, 200] width 145 height 11
paste textarea "не проводимо гістероскопію в Ірпіні"
type textarea "не проводимо гістероскопію в Ірпіні"
click at [254, 201] on icon at bounding box center [256, 201] width 5 height 4
click at [0, 115] on div "Дзвінок : ua16_-1758546264.1700105 1 x - 02:30 00:00 00:00 Транскрипція Для AI-…" at bounding box center [233, 127] width 467 height 254
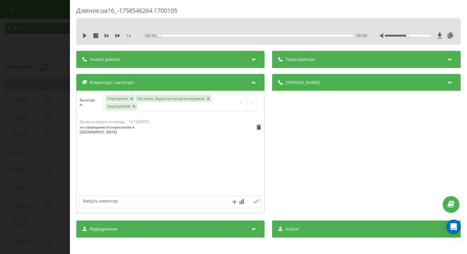
drag, startPoint x: 0, startPoint y: 115, endPoint x: 10, endPoint y: 78, distance: 38.9
click at [0, 115] on div "Дзвінок : ua16_-1758546264.1700105 1 x - 02:30 00:00 00:00 Транскрипція Для AI-…" at bounding box center [233, 127] width 467 height 254
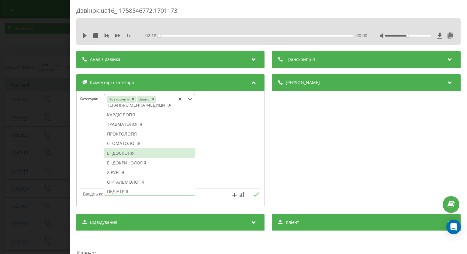
scroll to position [280, 0]
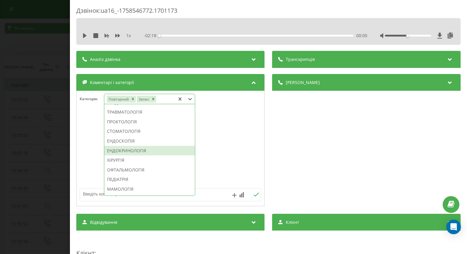
click at [137, 155] on div "ЕНДОКРИНОЛОГІЯ" at bounding box center [149, 151] width 91 height 10
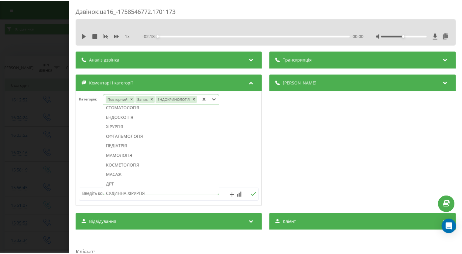
scroll to position [238, 0]
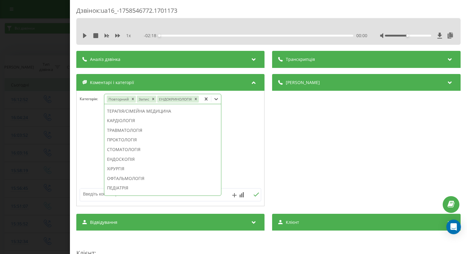
click at [24, 93] on div "Дзвінок : ua16_-1758546772.1701173 1 x - 02:18 00:00 00:00 Транскрипція Для AI-…" at bounding box center [233, 127] width 467 height 254
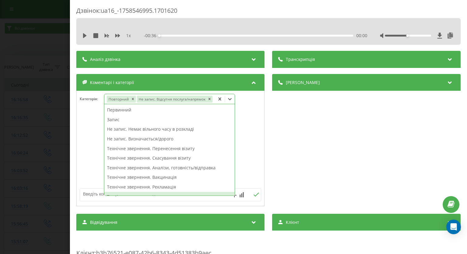
click at [203, 192] on div "Технічне звернення. Не залишав заявку" at bounding box center [169, 197] width 130 height 10
drag, startPoint x: 0, startPoint y: 0, endPoint x: 203, endPoint y: 191, distance: 279.0
click at [203, 192] on div "Технічне звернення. Не залишав заявку" at bounding box center [169, 197] width 130 height 10
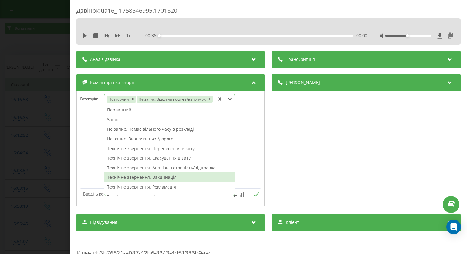
click at [246, 156] on div at bounding box center [171, 148] width 188 height 73
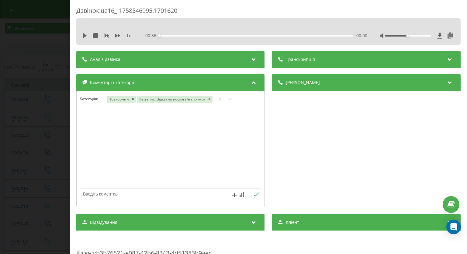
click at [197, 191] on textarea at bounding box center [152, 193] width 145 height 11
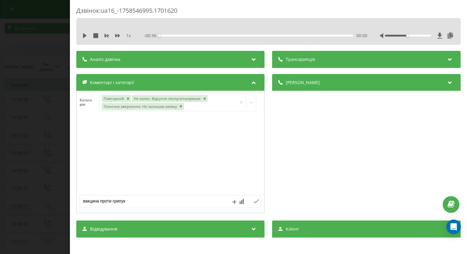
type textarea "вакцина проти грипу"
click at [252, 203] on button at bounding box center [256, 201] width 9 height 5
click at [180, 107] on icon "Remove Технічне звернення. Не залишав заявку" at bounding box center [181, 106] width 2 height 2
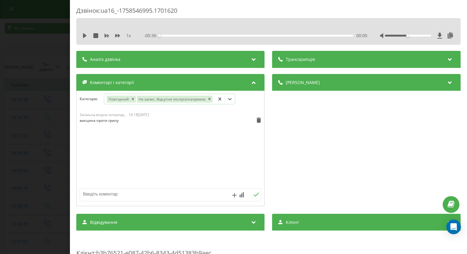
click at [13, 98] on div "Дзвінок : ua16_-1758546995.1701620 1 x - 00:36 00:00 00:00 Транскрипція Для AI-…" at bounding box center [233, 127] width 467 height 254
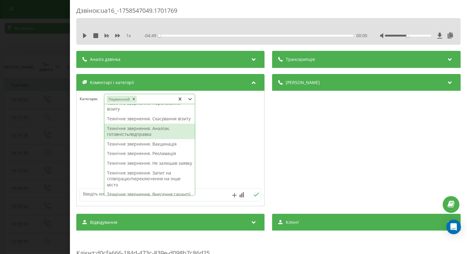
click at [145, 138] on div "Технічне звернення. Аналізи, готовність/відправка" at bounding box center [149, 131] width 91 height 16
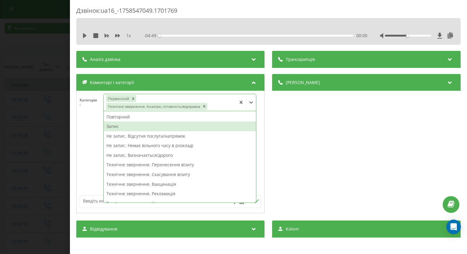
click at [167, 127] on div "Запис" at bounding box center [180, 126] width 152 height 10
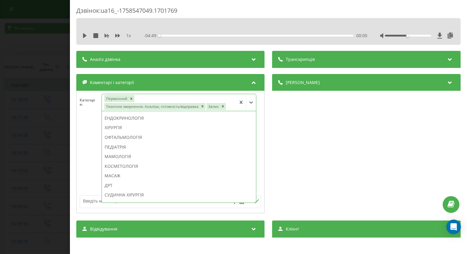
scroll to position [365, 0]
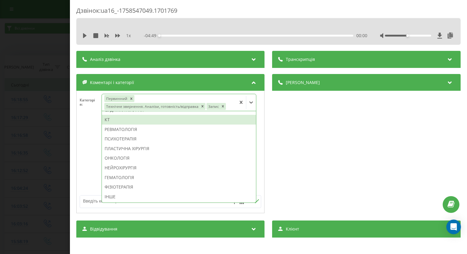
click at [153, 119] on div "КТ" at bounding box center [179, 120] width 154 height 10
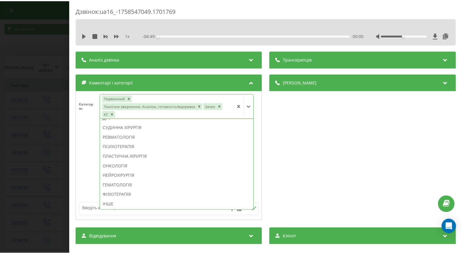
scroll to position [349, 0]
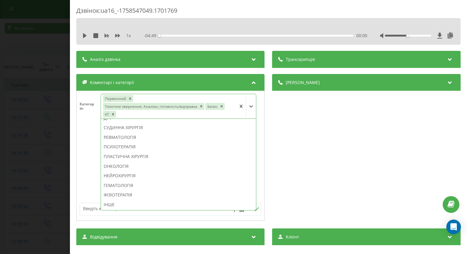
click at [32, 130] on div "Дзвінок : ua16_-1758547049.1701769 1 x - 04:49 00:00 00:00 Транскрипція Для AI-…" at bounding box center [233, 127] width 467 height 254
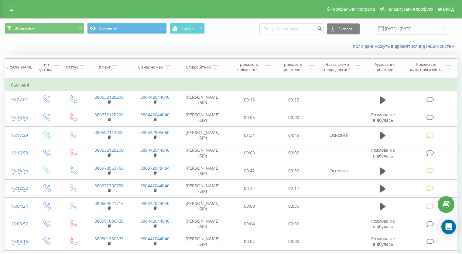
click at [431, 100] on icon at bounding box center [431, 99] width 8 height 6
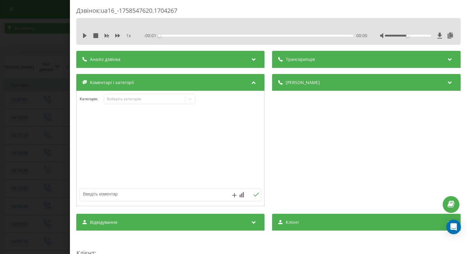
click at [110, 192] on textarea at bounding box center [152, 193] width 145 height 11
paste textarea "вже записалась"
type textarea "вже записалась"
click at [252, 191] on div "вже записалась" at bounding box center [171, 194] width 182 height 13
click at [254, 195] on icon at bounding box center [256, 194] width 5 height 4
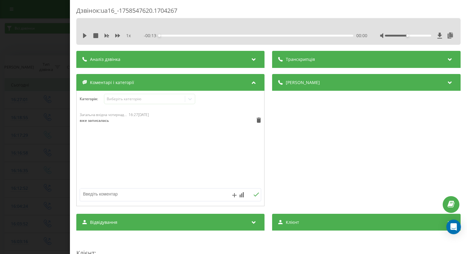
click at [4, 138] on div "Дзвінок : ua16_-1758547620.1704267 1 x - 00:13 00:00 00:00 Транскрипція Для AI-…" at bounding box center [233, 127] width 467 height 254
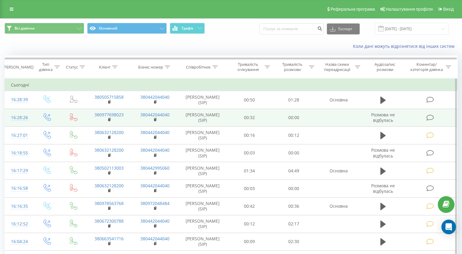
click at [431, 99] on icon at bounding box center [431, 99] width 8 height 6
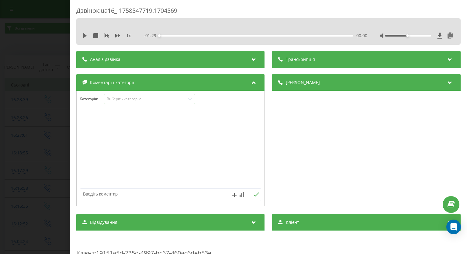
click at [133, 192] on textarea at bounding box center [152, 193] width 145 height 11
type textarea "має пропущений від нас"
click at [254, 194] on icon at bounding box center [257, 194] width 6 height 4
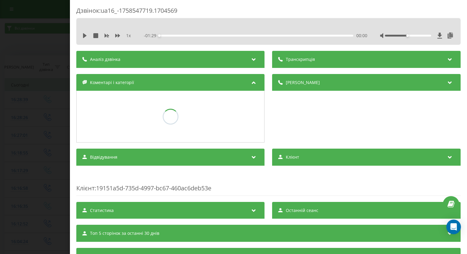
click at [36, 153] on div "Дзвінок : ua16_-1758547719.1704569 1 x - 01:29 00:00 00:00 Транскрипція Для AI-…" at bounding box center [233, 127] width 467 height 254
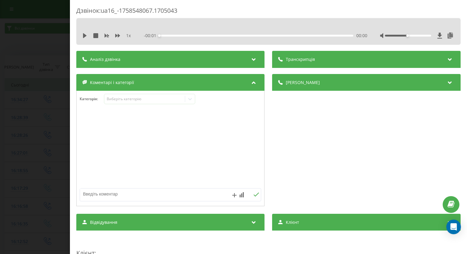
click at [99, 191] on textarea at bounding box center [152, 193] width 145 height 11
paste textarea "вже записалась"
type textarea "вже записалась"
click at [254, 195] on icon at bounding box center [257, 194] width 6 height 4
click at [33, 133] on div "Дзвінок : ua16_-1758548067.1705043 1 x - 00:15 00:00 00:00 Транскрипція Для AI-…" at bounding box center [233, 127] width 467 height 254
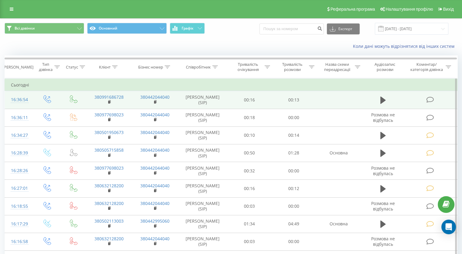
click at [427, 100] on icon at bounding box center [431, 99] width 8 height 6
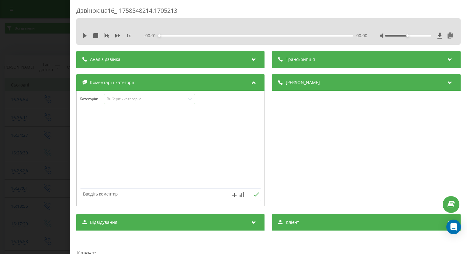
click at [219, 196] on textarea at bounding box center [152, 193] width 145 height 11
paste textarea "вже записалась"
type textarea "вже записалась"
click at [254, 194] on icon at bounding box center [257, 194] width 6 height 4
click at [43, 123] on div "Дзвінок : ua16_-1758548214.1705213 1 x - 00:13 00:00 00:00 Транскрипція Для AI-…" at bounding box center [233, 127] width 467 height 254
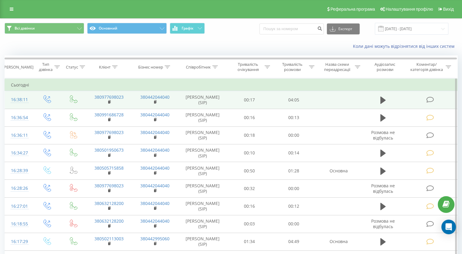
click at [428, 99] on icon at bounding box center [431, 99] width 8 height 6
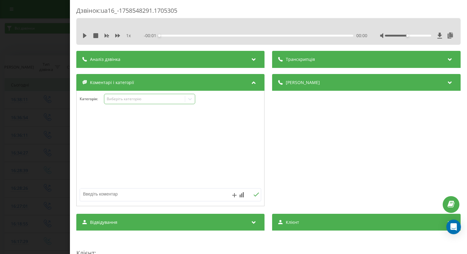
click at [190, 97] on icon at bounding box center [190, 99] width 6 height 6
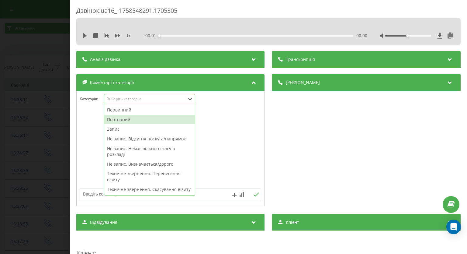
click at [155, 119] on div "Повторний" at bounding box center [149, 120] width 91 height 10
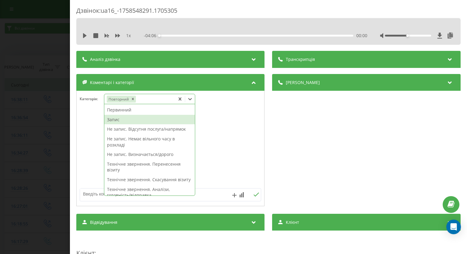
click at [127, 121] on div "Запис" at bounding box center [149, 120] width 91 height 10
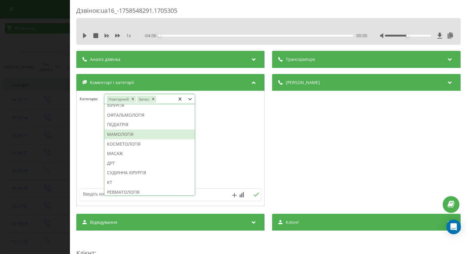
scroll to position [347, 0]
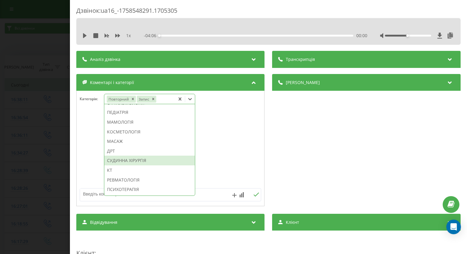
click at [140, 165] on div "СУДИННА ХІРУРГІЯ" at bounding box center [149, 160] width 91 height 10
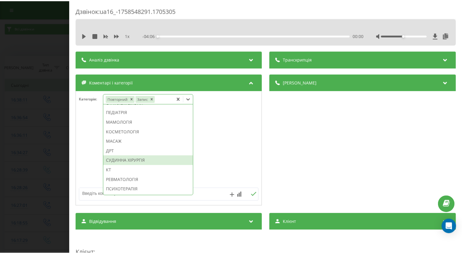
scroll to position [305, 0]
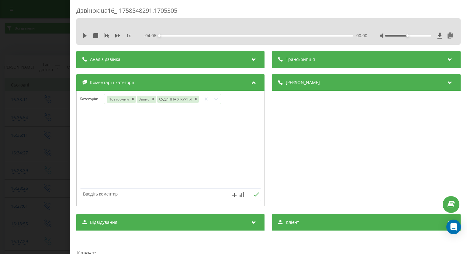
click at [28, 149] on div "Дзвінок : ua16_-1758548291.1705305 1 x - 04:06 00:00 00:00 Транскрипція Для AI-…" at bounding box center [233, 127] width 467 height 254
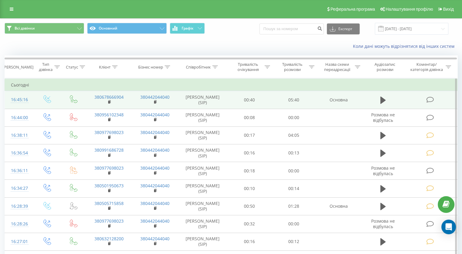
click at [431, 100] on icon at bounding box center [431, 99] width 8 height 6
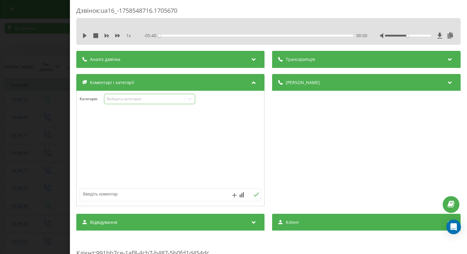
click at [191, 100] on icon at bounding box center [190, 99] width 6 height 6
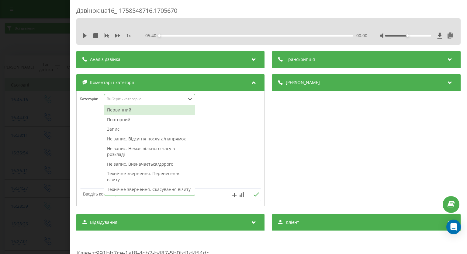
click at [151, 112] on div "Первинний" at bounding box center [149, 110] width 91 height 10
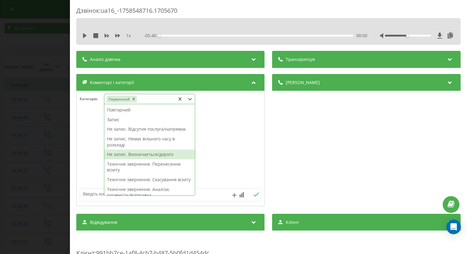
click at [148, 154] on div "Не запис. Визначається/дорого" at bounding box center [149, 154] width 91 height 10
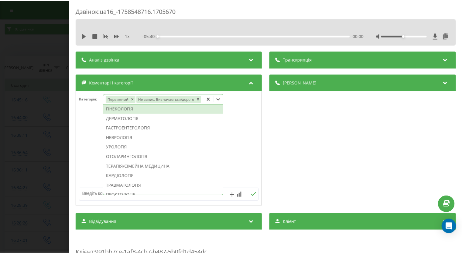
scroll to position [131, 0]
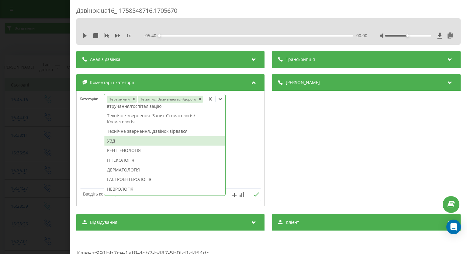
click at [139, 141] on div "УЗД" at bounding box center [164, 141] width 121 height 10
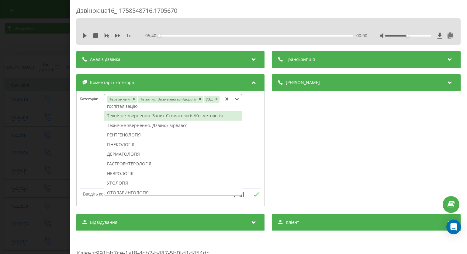
click at [35, 90] on div "Дзвінок : ua16_-1758548716.1705670 1 x - 05:40 00:00 00:00 Транскрипція Для AI-…" at bounding box center [233, 127] width 467 height 254
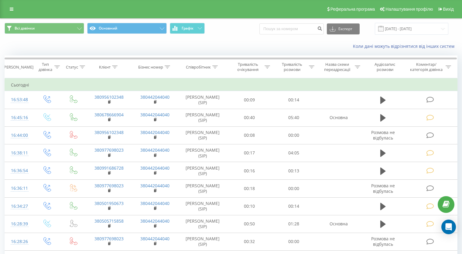
click at [432, 100] on icon at bounding box center [431, 99] width 8 height 6
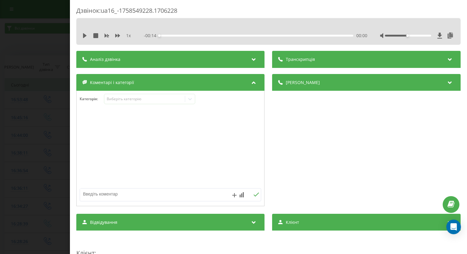
click at [168, 192] on textarea at bounding box center [152, 193] width 145 height 11
paste textarea "вже телефонували"
type textarea "вже телефонували"
click at [254, 194] on icon at bounding box center [257, 194] width 6 height 4
click at [31, 77] on div "Дзвінок : ua16_-1758549228.1706228 1 x - 00:14 00:00 00:00 Транскрипція Для AI-…" at bounding box center [233, 127] width 467 height 254
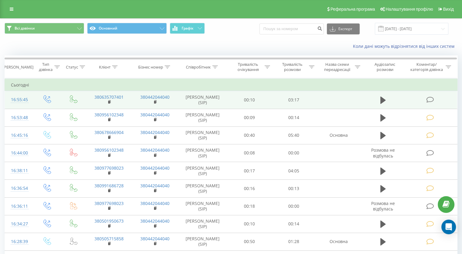
click at [430, 98] on icon at bounding box center [431, 99] width 8 height 6
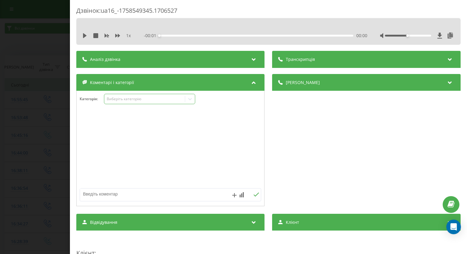
click at [187, 98] on div at bounding box center [190, 99] width 10 height 10
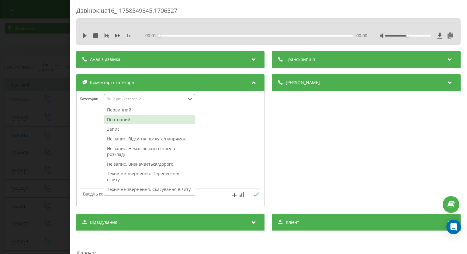
click at [141, 120] on div "Повторний" at bounding box center [149, 120] width 91 height 10
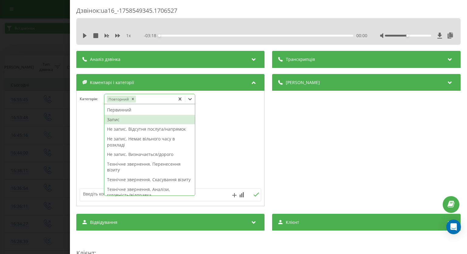
click at [120, 120] on div "Запис" at bounding box center [149, 120] width 91 height 10
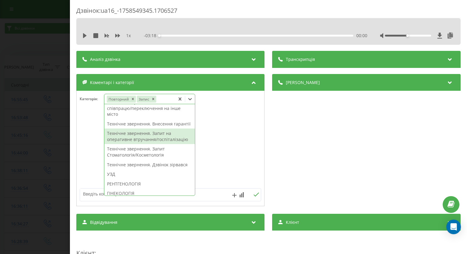
scroll to position [213, 0]
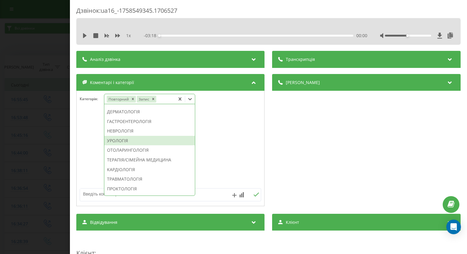
click at [134, 145] on div "УРОЛОГІЯ" at bounding box center [149, 141] width 91 height 10
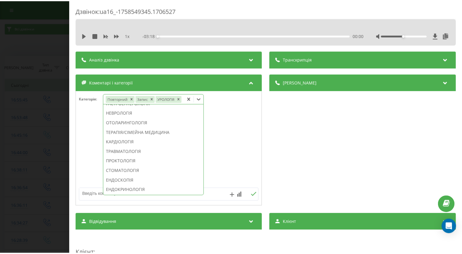
scroll to position [177, 0]
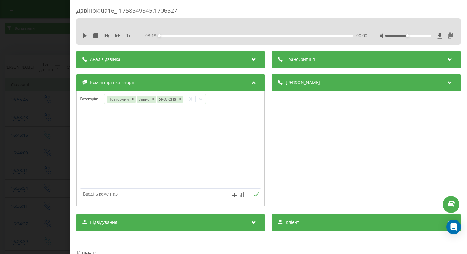
click at [1, 134] on div "Дзвінок : ua16_-1758549345.1706527 1 x - 03:18 00:00 00:00 Транскрипція Для AI-…" at bounding box center [233, 127] width 467 height 254
click at [193, 97] on icon at bounding box center [190, 99] width 6 height 6
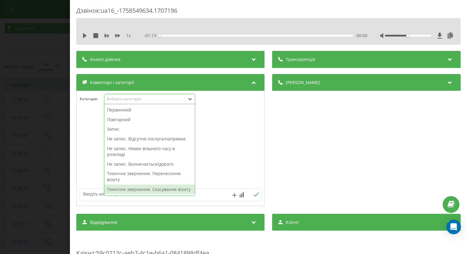
click at [156, 189] on div "Технічне звернення. Скасування візиту" at bounding box center [149, 189] width 91 height 10
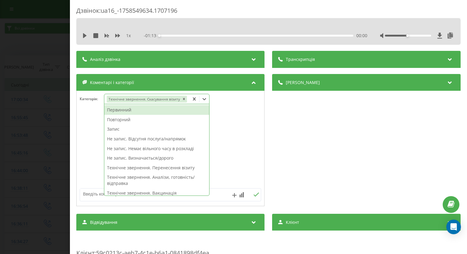
click at [32, 141] on div "Дзвінок : ua16_-1758549634.1707196 1 x - 01:13 00:00 00:00 Транскрипція Для AI-…" at bounding box center [233, 127] width 467 height 254
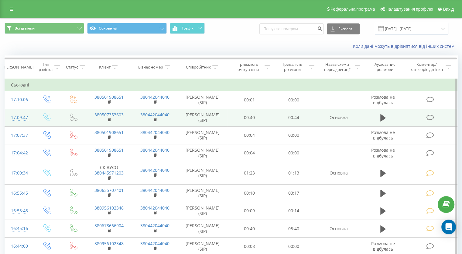
click at [428, 117] on icon at bounding box center [431, 117] width 8 height 6
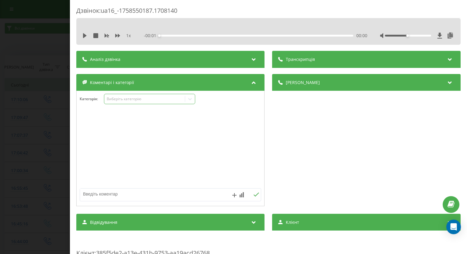
click at [194, 101] on div at bounding box center [190, 99] width 10 height 10
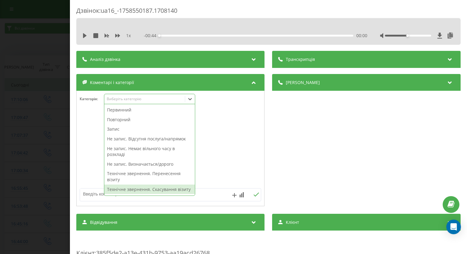
click at [164, 190] on div "Технічне звернення. Скасування візиту" at bounding box center [149, 189] width 91 height 10
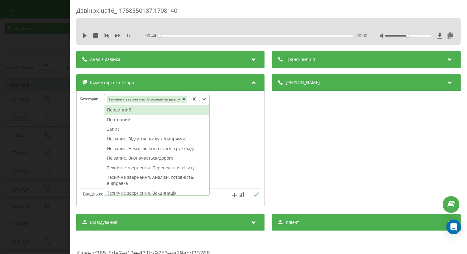
click at [3, 126] on div "Дзвінок : ua16_-1758550187.1708140 1 x - 00:44 00:00 00:00 Транскрипція Для AI-…" at bounding box center [233, 127] width 467 height 254
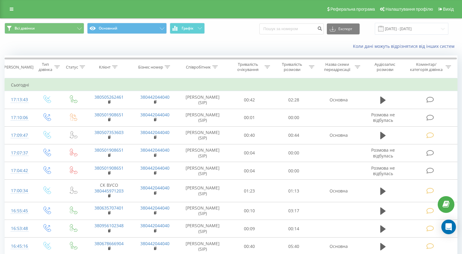
click at [432, 100] on icon at bounding box center [431, 99] width 8 height 6
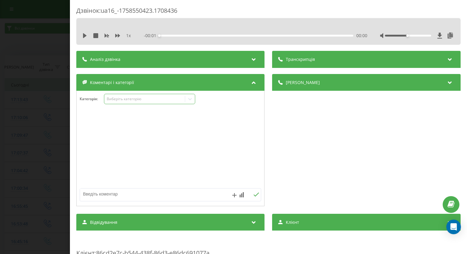
click at [192, 100] on icon at bounding box center [190, 99] width 6 height 6
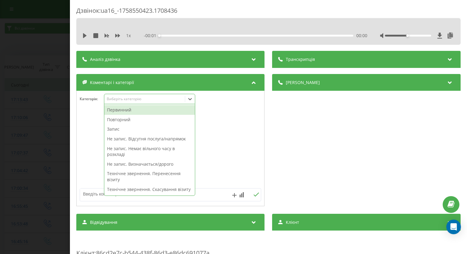
click at [173, 110] on div "Первинний" at bounding box center [149, 110] width 91 height 10
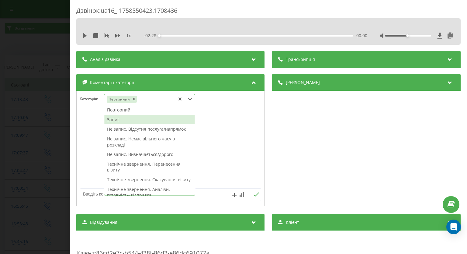
click at [145, 121] on div "Запис" at bounding box center [149, 120] width 91 height 10
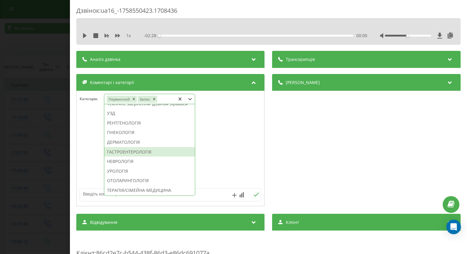
scroll to position [213, 0]
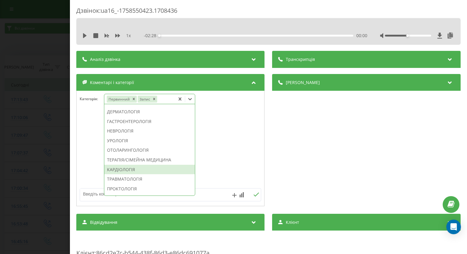
click at [123, 174] on div "КАРДІОЛОГІЯ" at bounding box center [149, 169] width 91 height 10
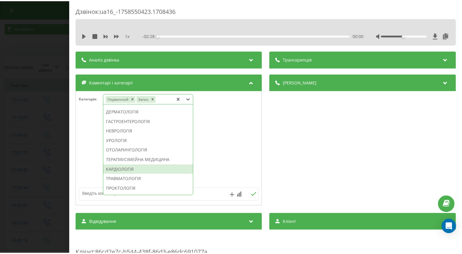
scroll to position [177, 0]
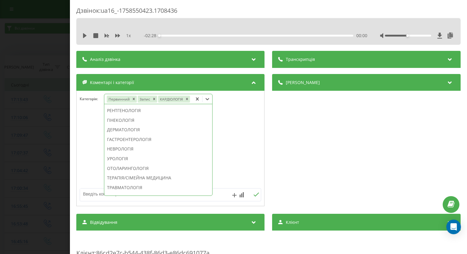
click at [0, 157] on div "Дзвінок : ua16_-1758550423.1708436 1 x - 02:28 00:00 00:00 Транскрипція Для AI-…" at bounding box center [233, 127] width 467 height 254
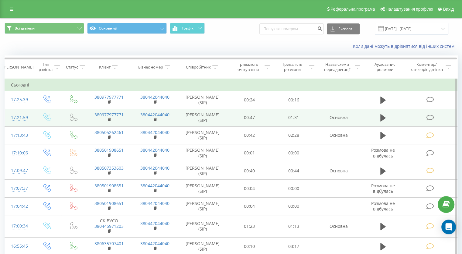
click at [431, 116] on icon at bounding box center [431, 117] width 8 height 6
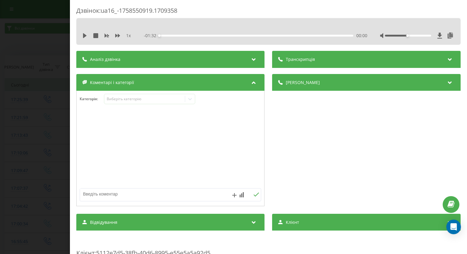
click at [115, 192] on textarea at bounding box center [152, 193] width 145 height 11
drag, startPoint x: 127, startPoint y: 194, endPoint x: 33, endPoint y: 185, distance: 94.2
click at [33, 188] on div "Дзвінок : ua16_-1758550919.1709358 1 x - 01:32 00:00 00:00 Транскрипція Для AI-…" at bounding box center [233, 127] width 467 height 254
type textarea "уточнення по візиту"
click at [254, 191] on div "уточнення по візиту" at bounding box center [171, 194] width 182 height 13
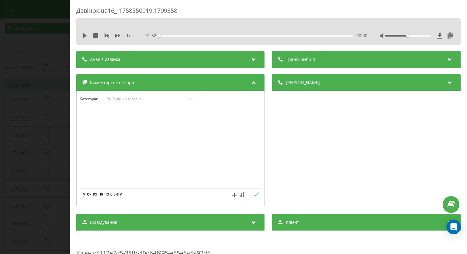
click at [254, 193] on icon at bounding box center [257, 194] width 6 height 4
click at [23, 131] on div "Дзвінок : ua16_-1758550919.1709358 1 x - 01:32 00:00 00:00 Транскрипція Для AI-…" at bounding box center [233, 127] width 467 height 254
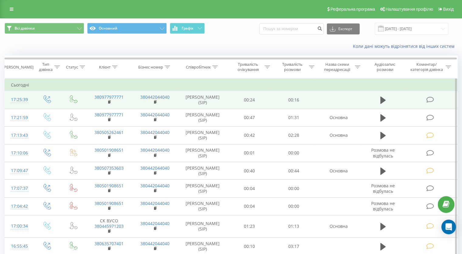
click at [432, 98] on icon at bounding box center [431, 99] width 8 height 6
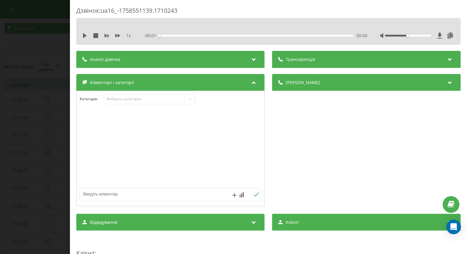
click at [113, 194] on textarea at bounding box center [152, 193] width 145 height 11
paste textarea "уточнення по візиту"
type textarea "уточнення по візиту"
drag, startPoint x: 255, startPoint y: 194, endPoint x: 223, endPoint y: 187, distance: 33.5
click at [255, 194] on icon at bounding box center [256, 194] width 5 height 4
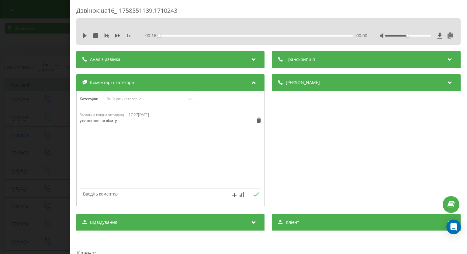
click at [39, 116] on div "Дзвінок : ua16_-1758551139.1710243 1 x - 00:16 00:00 00:00 Транскрипція Для AI-…" at bounding box center [233, 127] width 467 height 254
click at [193, 101] on icon at bounding box center [190, 99] width 6 height 6
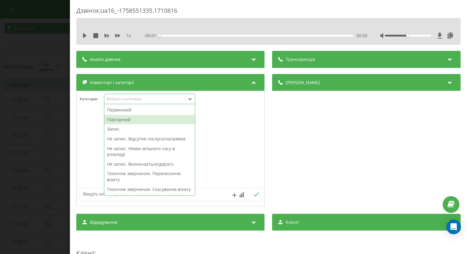
click at [149, 119] on div "Повторний" at bounding box center [149, 120] width 91 height 10
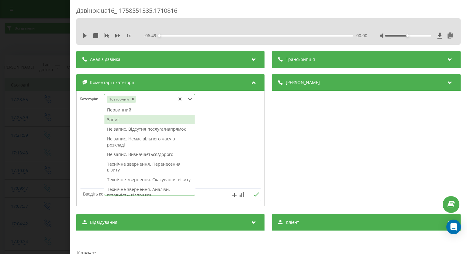
click at [125, 119] on div "Запис" at bounding box center [149, 120] width 91 height 10
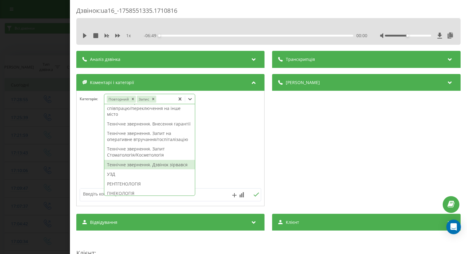
scroll to position [243, 0]
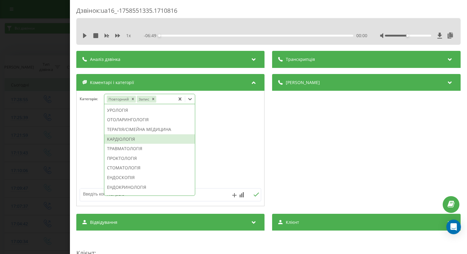
click at [149, 144] on div "КАРДІОЛОГІЯ" at bounding box center [149, 139] width 91 height 10
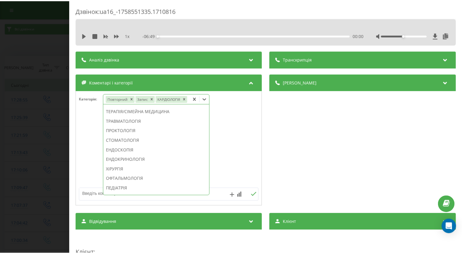
scroll to position [207, 0]
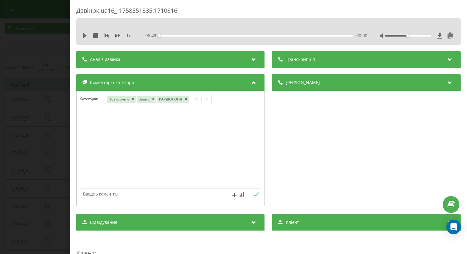
click at [18, 144] on div "Дзвінок : ua16_-1758551335.1710816 1 x - 06:49 00:00 00:00 Транскрипція Для AI-…" at bounding box center [233, 127] width 467 height 254
click at [191, 103] on div at bounding box center [190, 99] width 10 height 10
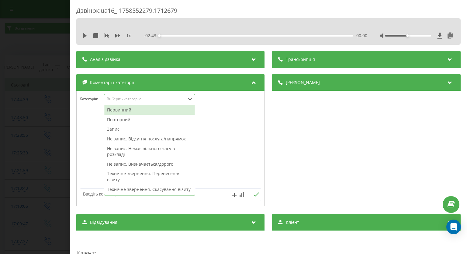
click at [159, 110] on div "Первинний" at bounding box center [149, 110] width 91 height 10
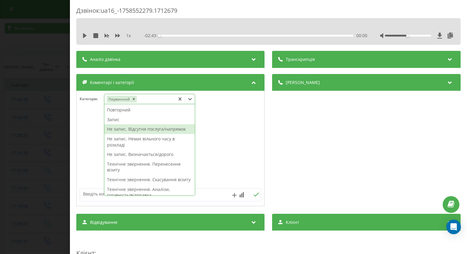
click at [116, 129] on div "Не запис. Відсутня послуга/напрямок" at bounding box center [149, 129] width 91 height 10
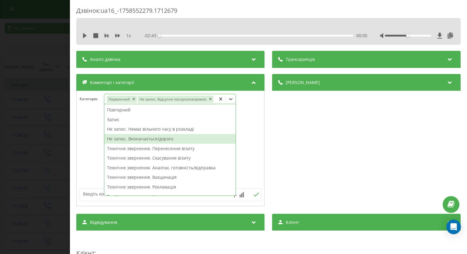
scroll to position [122, 0]
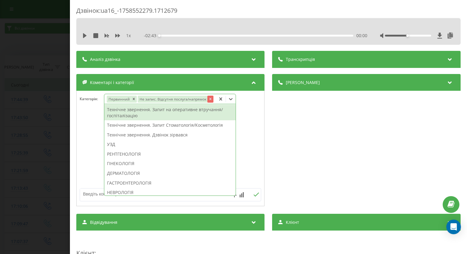
click at [208, 98] on icon "Remove Не запис. Відсутня послуга/напрямок" at bounding box center [210, 99] width 4 height 4
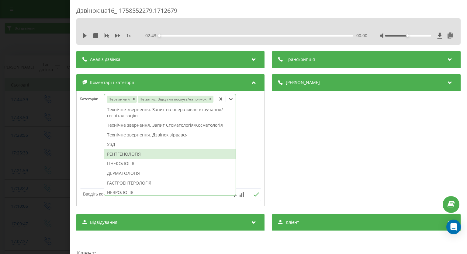
scroll to position [0, 0]
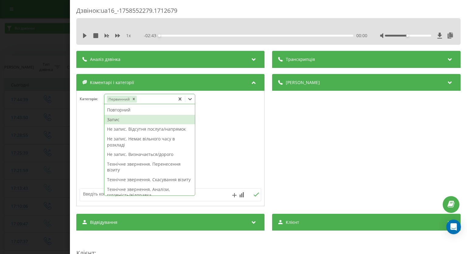
click at [155, 122] on div "Запис" at bounding box center [149, 120] width 91 height 10
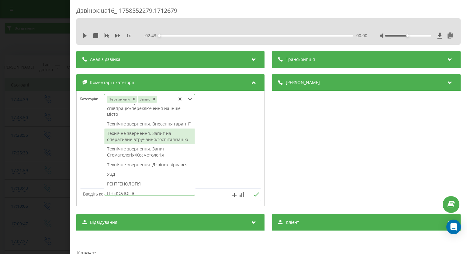
scroll to position [213, 0]
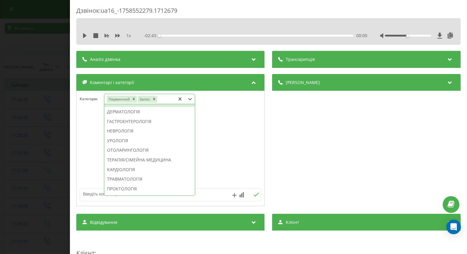
click at [142, 107] on div "ГІНЕКОЛОГІЯ" at bounding box center [149, 102] width 91 height 10
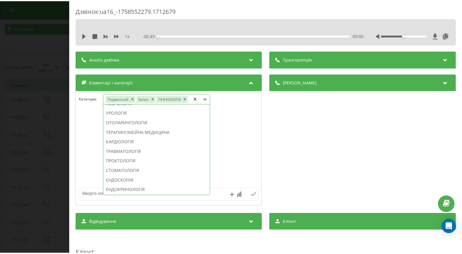
scroll to position [177, 0]
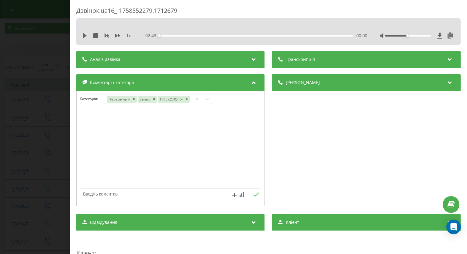
click at [23, 100] on div "Дзвінок : ua16_-1758552279.1712679 1 x - 02:43 00:00 00:00 Транскрипція Для AI-…" at bounding box center [233, 127] width 467 height 254
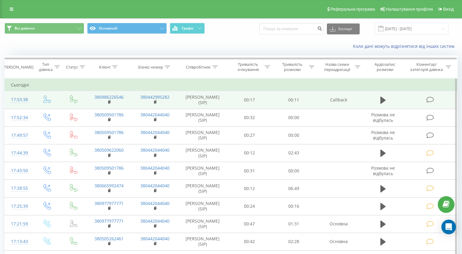
click at [432, 97] on icon at bounding box center [431, 99] width 8 height 6
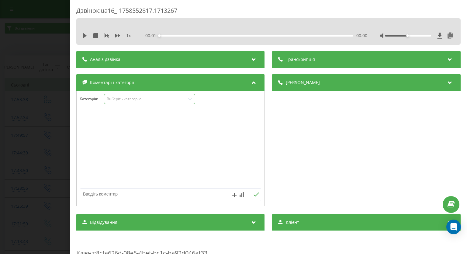
click at [190, 96] on icon at bounding box center [190, 99] width 6 height 6
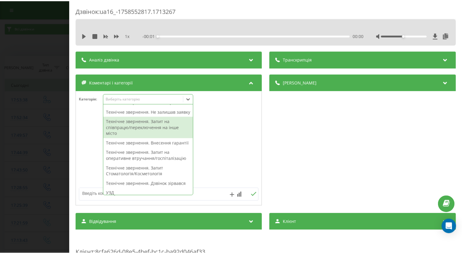
scroll to position [213, 0]
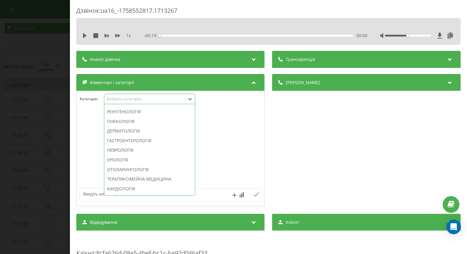
click at [166, 97] on div "Технічне звернення. Дзвінок зірвався" at bounding box center [149, 93] width 91 height 10
click at [8, 98] on div "Дзвінок : ua16_-1758552817.1713267 1 x - 00:19 00:00 00:00 Транскрипція Для AI-…" at bounding box center [233, 127] width 467 height 254
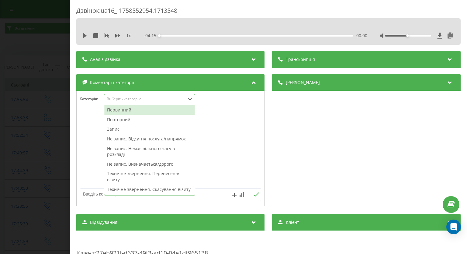
click at [165, 112] on div "Первинний" at bounding box center [149, 110] width 91 height 10
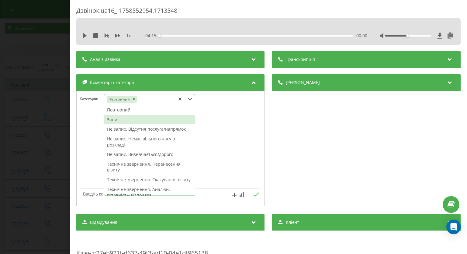
click at [141, 119] on div "Запис" at bounding box center [149, 120] width 91 height 10
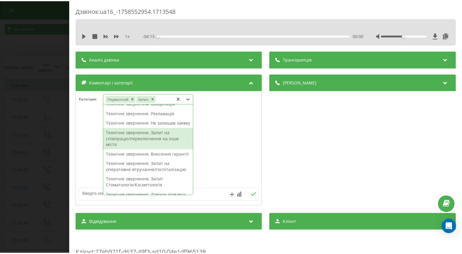
scroll to position [152, 0]
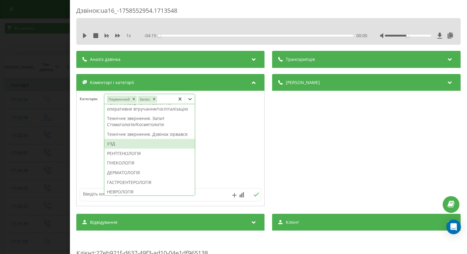
click at [147, 148] on div "УЗД" at bounding box center [149, 144] width 91 height 10
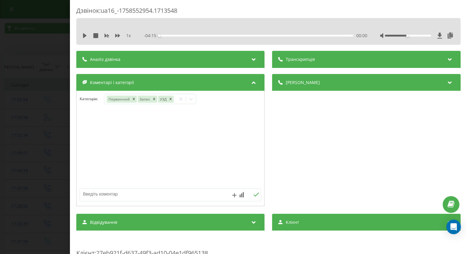
click at [27, 141] on div "Дзвінок : ua16_-1758552954.1713548 1 x - 04:15 00:00 00:00 Транскрипція Для AI-…" at bounding box center [233, 127] width 467 height 254
